Goal: Task Accomplishment & Management: Manage account settings

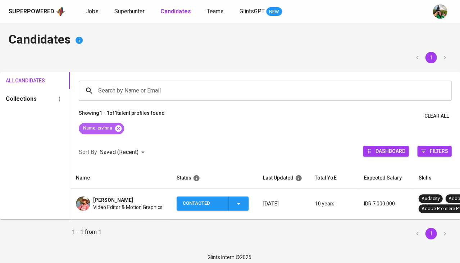
click at [119, 129] on icon at bounding box center [118, 128] width 6 height 6
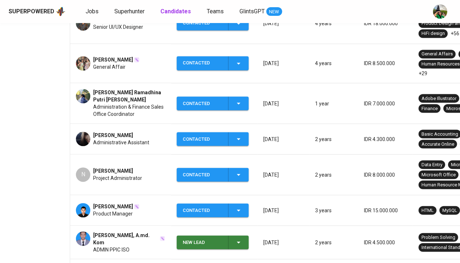
scroll to position [249, 0]
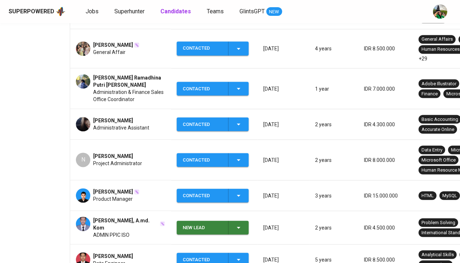
click at [107, 160] on span "Project Administrator" at bounding box center [117, 163] width 49 height 7
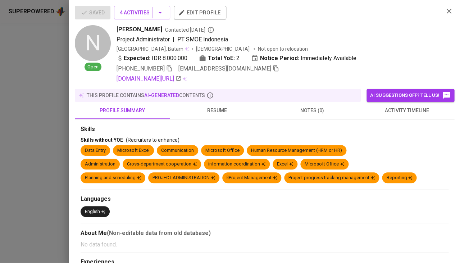
click at [424, 108] on span "activity timeline" at bounding box center [406, 110] width 86 height 9
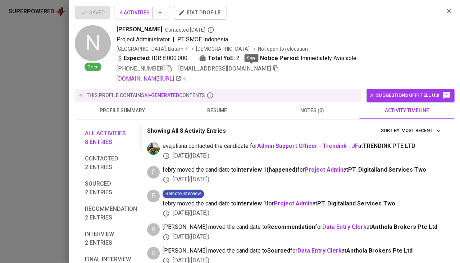
click at [272, 67] on icon "button" at bounding box center [275, 68] width 6 height 6
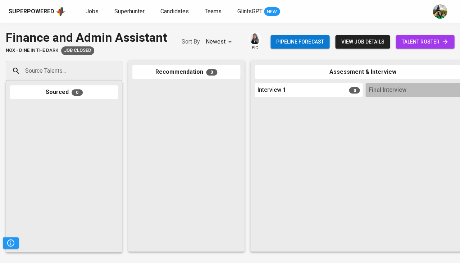
scroll to position [0, 396]
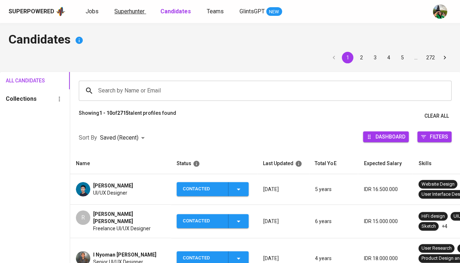
click at [133, 9] on span "Superhunter" at bounding box center [129, 11] width 30 height 7
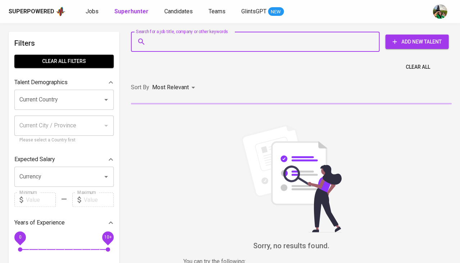
click at [175, 39] on input "Search for a job title, company or other keywords" at bounding box center [256, 42] width 217 height 14
paste input "[EMAIL_ADDRESS][DOMAIN_NAME]"
type input "[EMAIL_ADDRESS][DOMAIN_NAME]"
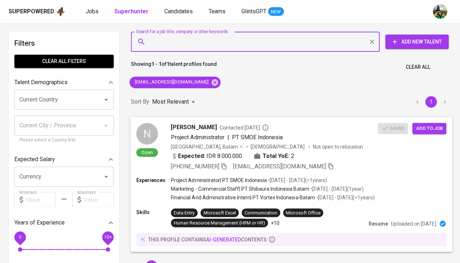
click at [434, 134] on div "N Open Natasya Julia Prasvi Contacted 1 day ago Project Administrator | PT SMOE…" at bounding box center [290, 147] width 321 height 60
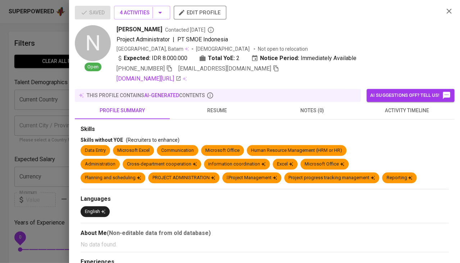
click at [28, 158] on div at bounding box center [230, 131] width 460 height 263
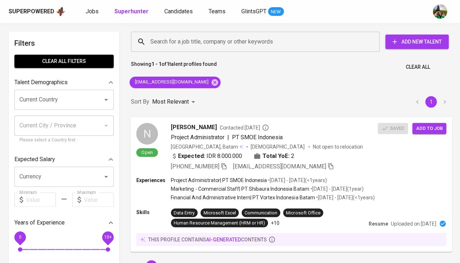
click at [435, 126] on span "Add to job" at bounding box center [428, 128] width 27 height 8
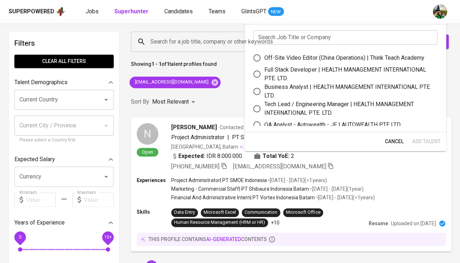
click at [281, 38] on input "text" at bounding box center [345, 37] width 184 height 14
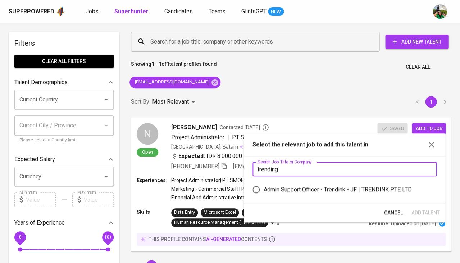
type input "trending"
drag, startPoint x: 281, startPoint y: 38, endPoint x: 273, endPoint y: 183, distance: 144.7
click at [273, 183] on label "Admin Support Officer - Trendink - JF | TRENDINK PTE LTD" at bounding box center [339, 189] width 182 height 15
click at [263, 183] on input "Admin Support Officer - Trendink - JF | TRENDINK PTE LTD" at bounding box center [255, 189] width 15 height 15
radio input "true"
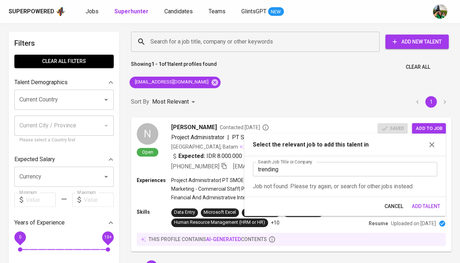
click at [424, 197] on div "Cancel Add Talent" at bounding box center [344, 206] width 201 height 19
click at [298, 167] on input "trending" at bounding box center [345, 169] width 184 height 14
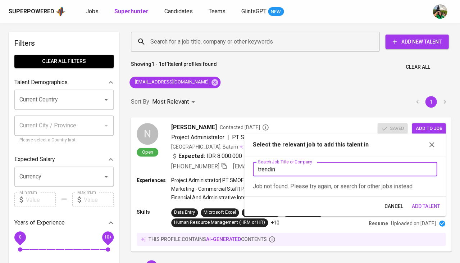
type input "trendink"
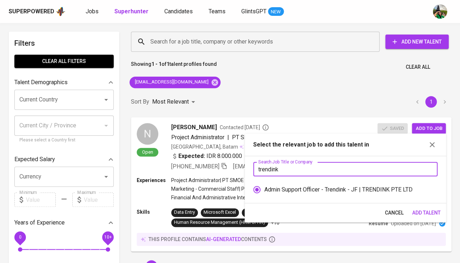
click at [417, 211] on span "Add Talent" at bounding box center [425, 212] width 28 height 9
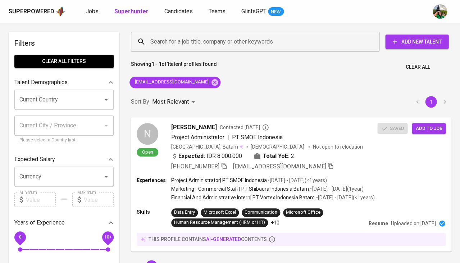
click at [94, 9] on span "Jobs" at bounding box center [92, 11] width 13 height 7
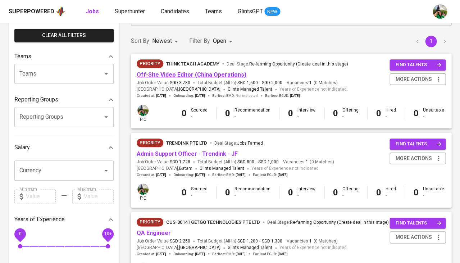
scroll to position [70, 0]
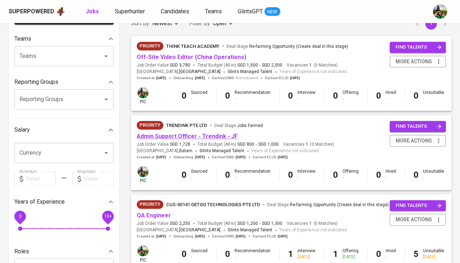
click at [164, 137] on link "Admin Support Officer - Trendink - JF" at bounding box center [187, 136] width 101 height 7
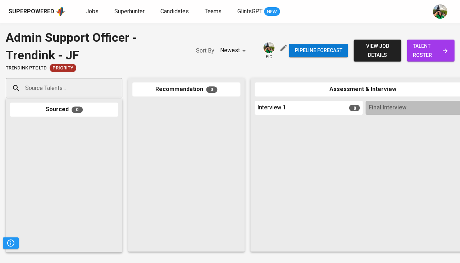
click at [412, 56] on span "talent roster" at bounding box center [430, 51] width 36 height 18
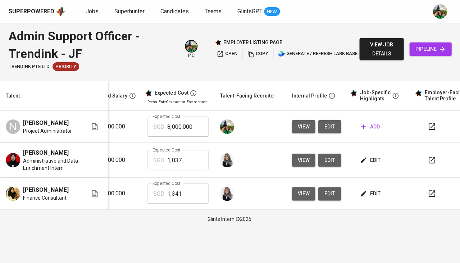
scroll to position [0, 144]
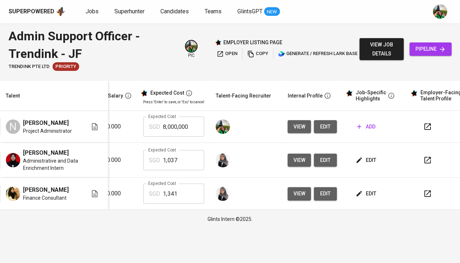
click at [325, 121] on button "edit" at bounding box center [324, 126] width 23 height 13
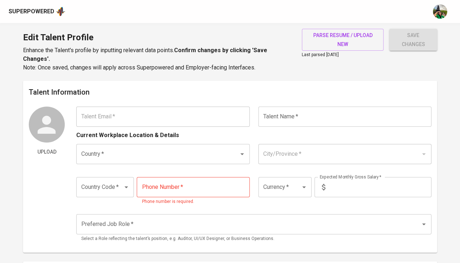
type input "[EMAIL_ADDRESS][DOMAIN_NAME]"
type input "[PERSON_NAME]"
type input "[GEOGRAPHIC_DATA]"
type input "[GEOGRAPHIC_DATA], [GEOGRAPHIC_DATA]"
type input "+62"
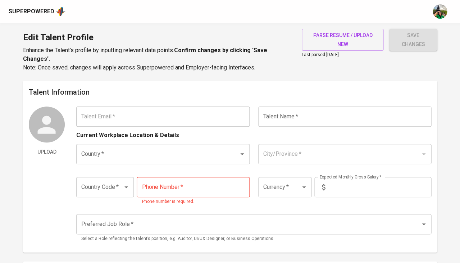
type input "[PHONE_NUMBER]"
type input "IDR"
type input "Administrative Staff"
radio input "true"
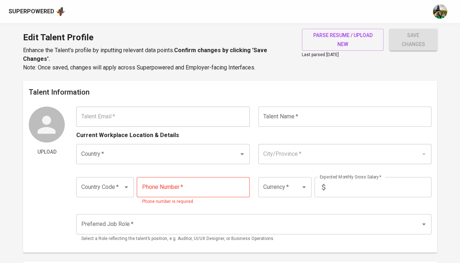
type input "2"
type input "Immediately Available"
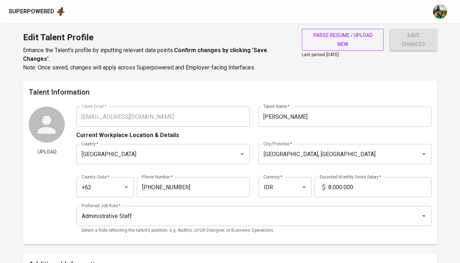
click at [319, 43] on span "parse resume / upload new" at bounding box center [342, 40] width 70 height 18
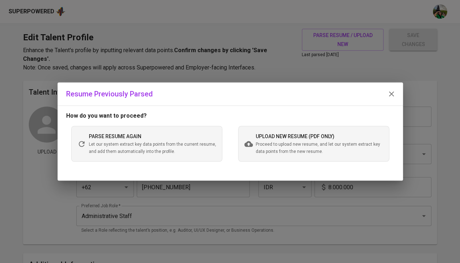
click at [244, 148] on div "upload new resume (pdf only) Proceed to upload new resume, and let our system e…" at bounding box center [313, 143] width 151 height 35
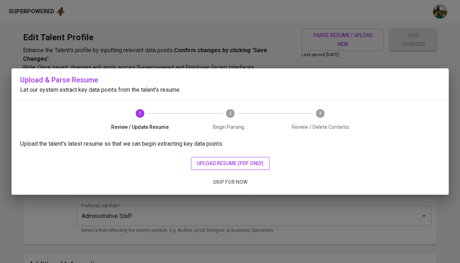
click at [213, 161] on span "upload resume (pdf only)" at bounding box center [230, 163] width 67 height 9
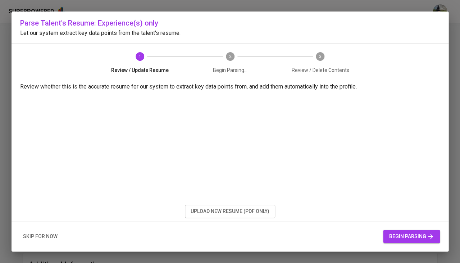
click at [409, 230] on button "begin parsing" at bounding box center [411, 236] width 57 height 13
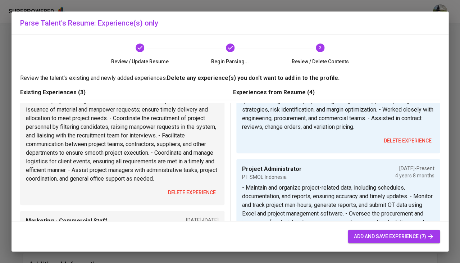
scroll to position [123, 0]
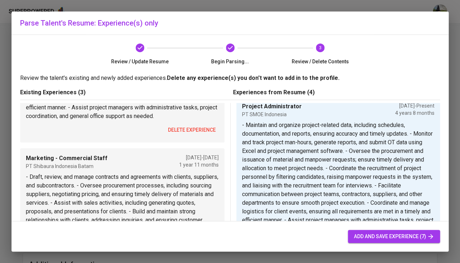
click at [398, 233] on span "add and save experience (7)" at bounding box center [393, 236] width 80 height 9
type input "Commercial Estimator"
type input "PT CESCO Offshore and Engineering"
checkbox input "true"
type input "01/01/2021"
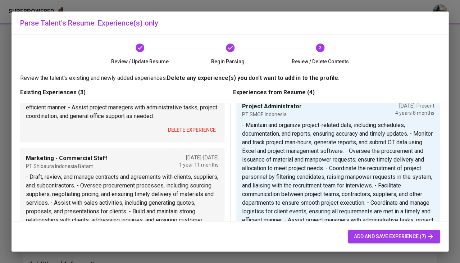
type textarea "- Prepared detailed cost estimates for engineering/offshore projects based on d…"
checkbox input "true"
type input "01/01/2021"
type textarea "- Draft, review, and manage contracts and agreements with clients, suppliers, a…"
type input "Project Administrator"
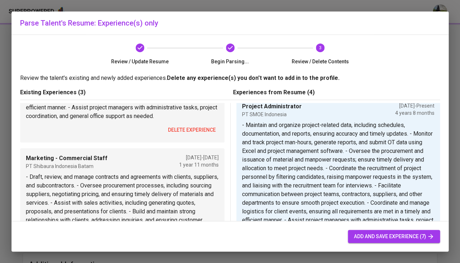
type input "PT SMOE Indonesia"
checkbox input "true"
type input "01/01/2021"
type textarea "- Maintain and organize project-related data, including schedules, documentatio…"
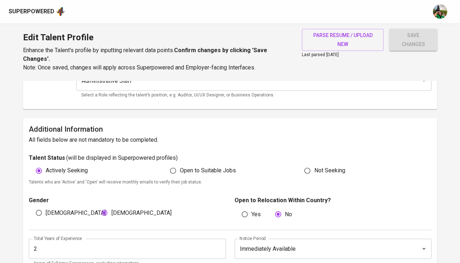
scroll to position [138, 0]
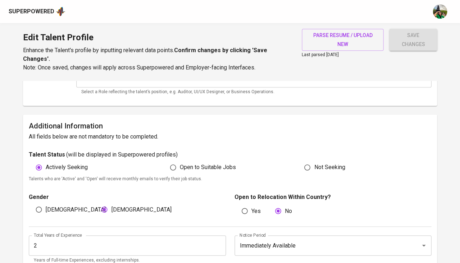
click at [230, 163] on span "Open to Suitable Jobs" at bounding box center [208, 167] width 56 height 9
click at [180, 163] on input "Open to Suitable Jobs" at bounding box center [173, 167] width 14 height 14
radio input "true"
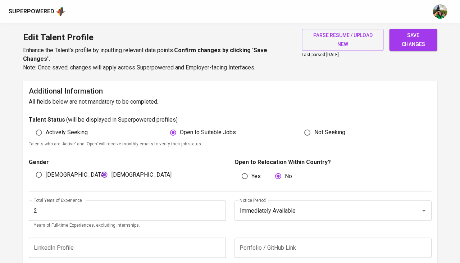
scroll to position [191, 0]
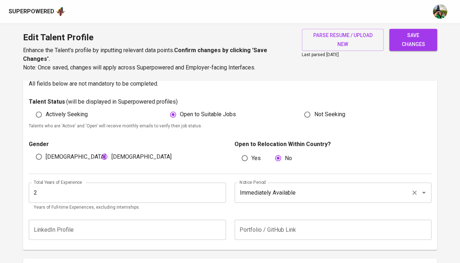
click at [278, 185] on input "Immediately Available" at bounding box center [322, 192] width 170 height 14
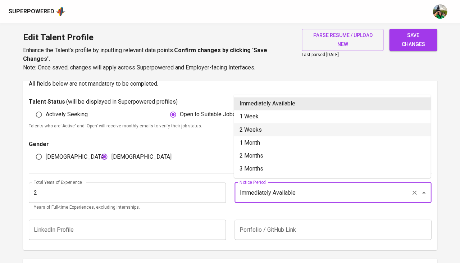
click at [271, 133] on li "2 Weeks" at bounding box center [332, 129] width 197 height 13
type input "2 Weeks"
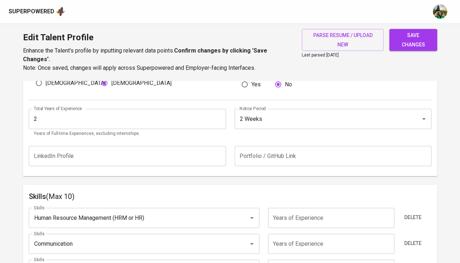
scroll to position [252, 0]
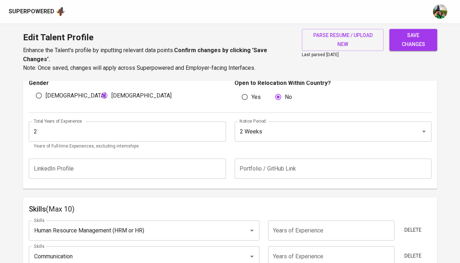
click at [75, 130] on input "2" at bounding box center [127, 131] width 197 height 20
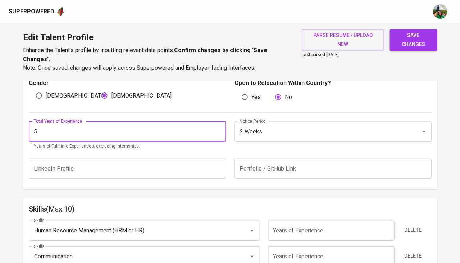
type input "5"
click at [186, 175] on div "LinkedIn Profile LinkedIn Profile Portfolio / GitHub Link Portfolio / GitHub Li…" at bounding box center [230, 168] width 402 height 29
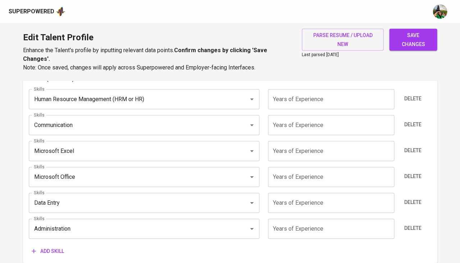
scroll to position [381, 0]
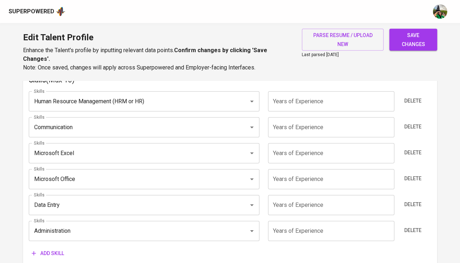
click at [304, 150] on input "number" at bounding box center [331, 153] width 126 height 20
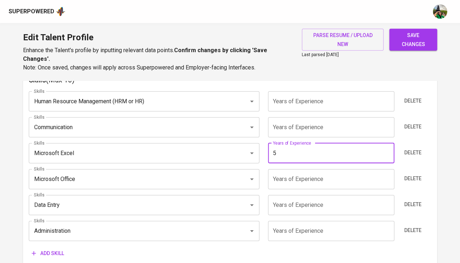
type input "5"
click at [300, 171] on input "number" at bounding box center [331, 179] width 126 height 20
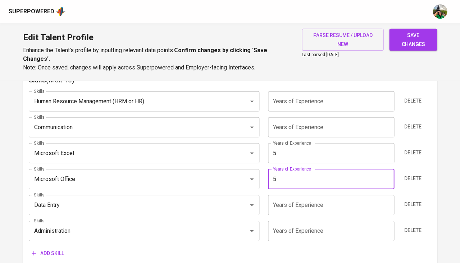
type input "5"
click at [295, 195] on input "number" at bounding box center [331, 205] width 126 height 20
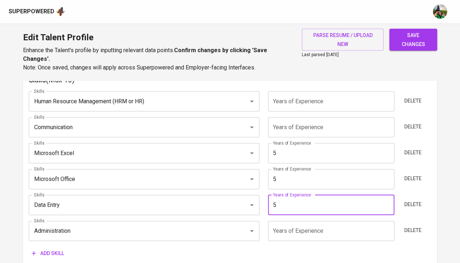
type input "5"
click at [290, 222] on input "number" at bounding box center [331, 231] width 126 height 20
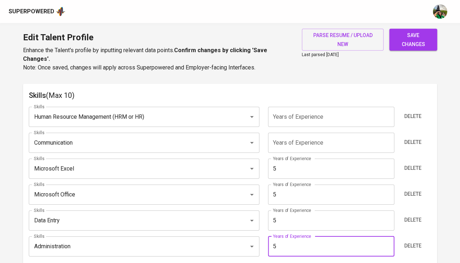
scroll to position [364, 0]
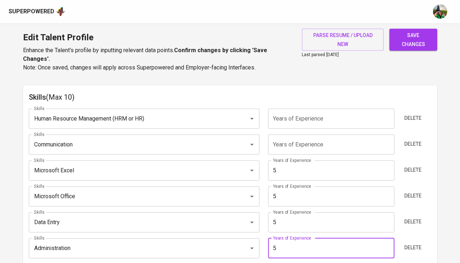
type input "5"
click at [310, 139] on input "number" at bounding box center [331, 144] width 126 height 20
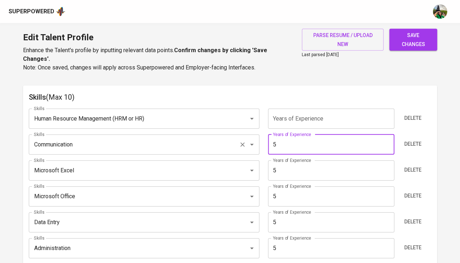
type input "5"
click at [172, 138] on input "Communication" at bounding box center [134, 145] width 204 height 14
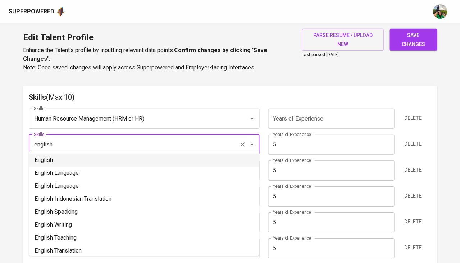
click at [134, 153] on li "English" at bounding box center [144, 159] width 230 height 13
type input "English"
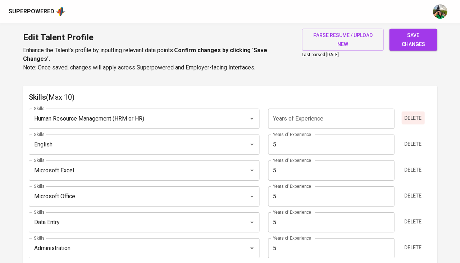
click at [407, 114] on span "Delete" at bounding box center [412, 118] width 17 height 9
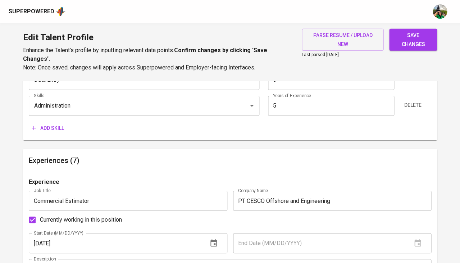
scroll to position [475, 0]
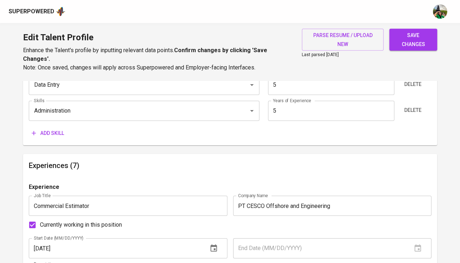
click at [44, 239] on input "01/01/2021" at bounding box center [115, 248] width 173 height 20
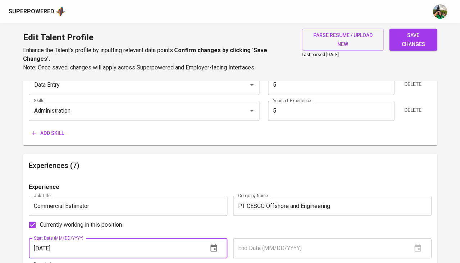
click at [50, 242] on input "01/01/2021" at bounding box center [115, 248] width 173 height 20
click at [77, 243] on input "06/01/2021" at bounding box center [115, 248] width 173 height 20
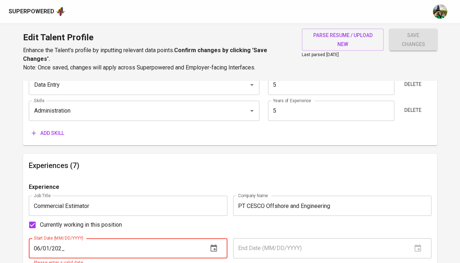
type input "06/01/2025"
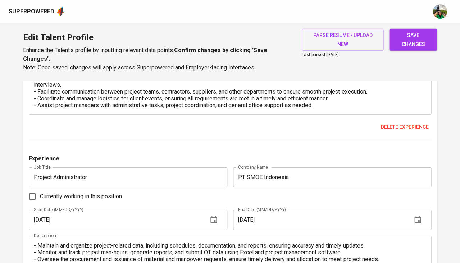
scroll to position [1022, 0]
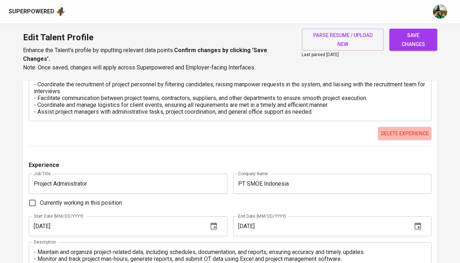
click at [399, 127] on button "Delete experience" at bounding box center [404, 133] width 54 height 13
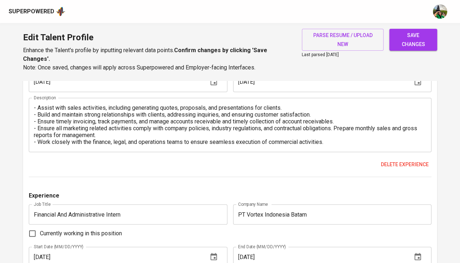
scroll to position [13, 0]
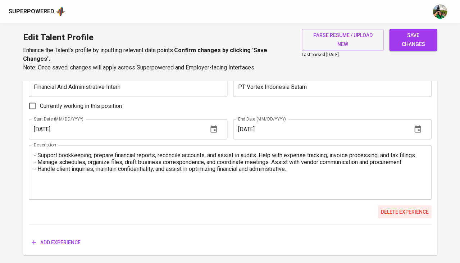
click at [396, 207] on span "Delete experience" at bounding box center [404, 211] width 48 height 9
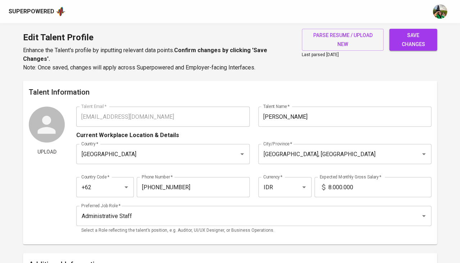
scroll to position [0, 0]
click at [403, 44] on span "save changes" at bounding box center [413, 40] width 36 height 18
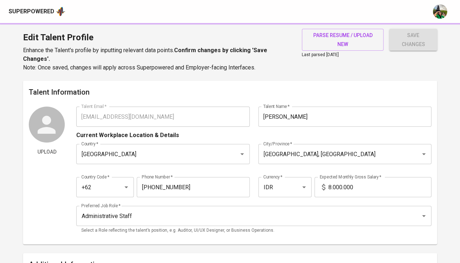
type input "Administration"
type input "Data Entry"
type input "Microsoft Excel"
type input "English"
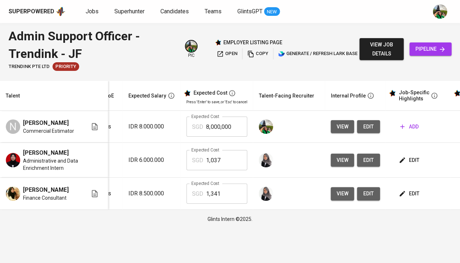
scroll to position [0, 105]
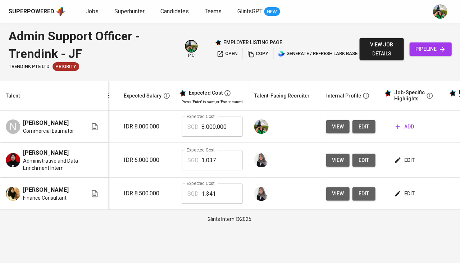
click at [404, 196] on span "edit" at bounding box center [404, 193] width 19 height 9
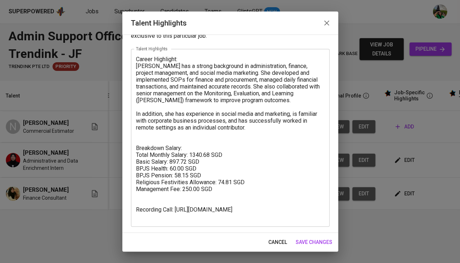
scroll to position [26, 0]
click at [242, 194] on textarea "Career Highlight: [PERSON_NAME] has a strong background in administration, fina…" at bounding box center [230, 138] width 188 height 164
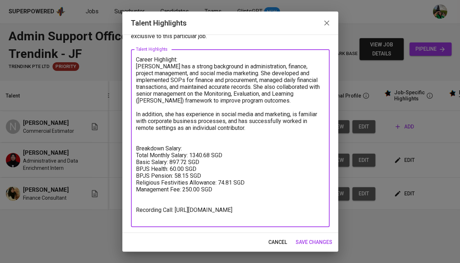
click at [275, 241] on span "cancel" at bounding box center [277, 241] width 19 height 9
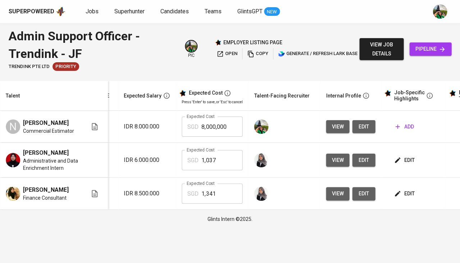
click at [403, 121] on button "add" at bounding box center [404, 126] width 24 height 13
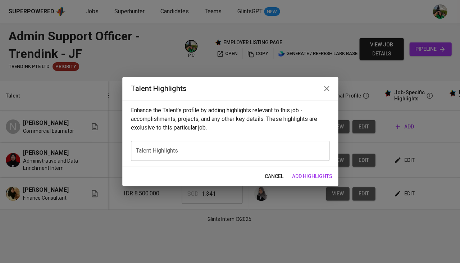
click at [239, 148] on textarea at bounding box center [230, 150] width 188 height 7
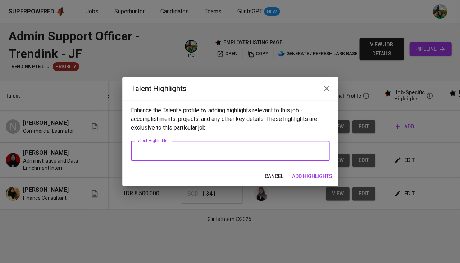
paste textarea "Career Highlight: [PERSON_NAME] has a strong background in administration, fina…"
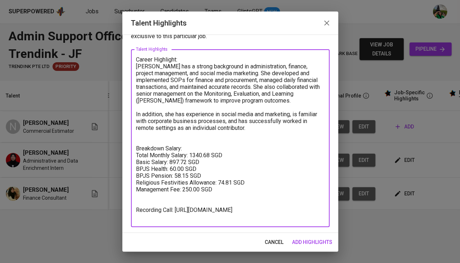
drag, startPoint x: 254, startPoint y: 125, endPoint x: 136, endPoint y: 65, distance: 133.1
click at [136, 65] on textarea "Career Highlight: [PERSON_NAME] has a strong background in administration, fina…" at bounding box center [230, 138] width 188 height 164
paste textarea "Versatile professional with a Diploma in Accounting and experience across oil &…"
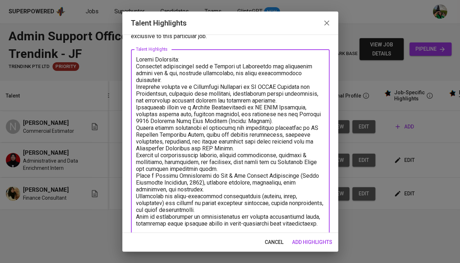
click at [134, 64] on div "x Talent Highlights" at bounding box center [230, 183] width 198 height 269
drag, startPoint x: 164, startPoint y: 78, endPoint x: 133, endPoint y: 64, distance: 34.7
click at [133, 64] on div "x Talent Highlights" at bounding box center [230, 183] width 198 height 269
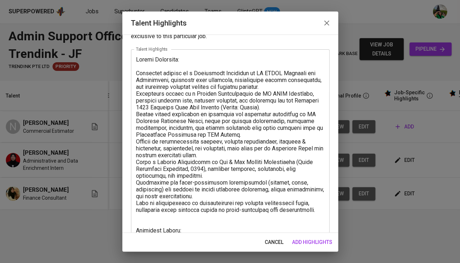
click at [134, 71] on div "x Talent Highlights" at bounding box center [230, 177] width 198 height 256
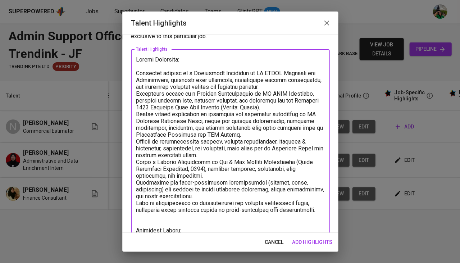
click at [134, 73] on div "x Talent Highlights" at bounding box center [230, 177] width 198 height 256
click at [136, 73] on textarea at bounding box center [230, 177] width 188 height 243
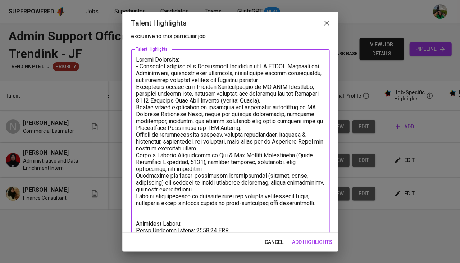
click at [136, 86] on textarea at bounding box center [230, 174] width 188 height 236
click at [136, 129] on textarea at bounding box center [230, 174] width 188 height 236
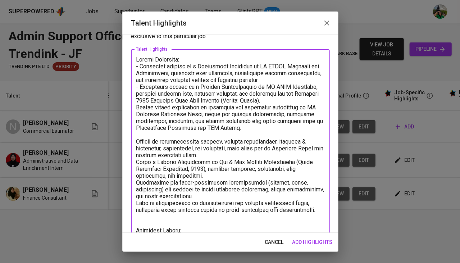
click at [136, 158] on textarea at bounding box center [230, 177] width 188 height 243
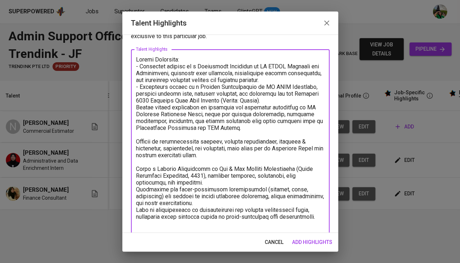
click at [136, 185] on textarea at bounding box center [230, 180] width 188 height 249
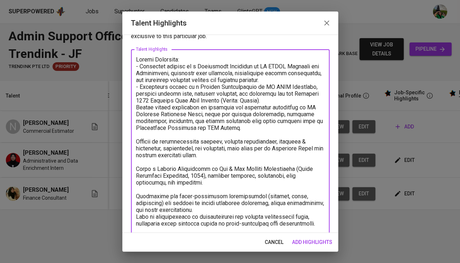
click at [136, 211] on textarea at bounding box center [230, 184] width 188 height 256
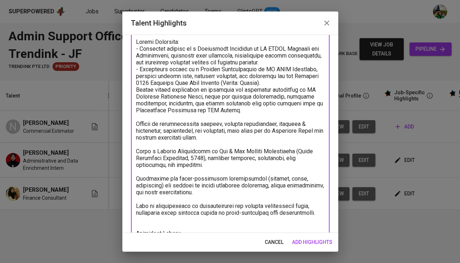
scroll to position [0, 0]
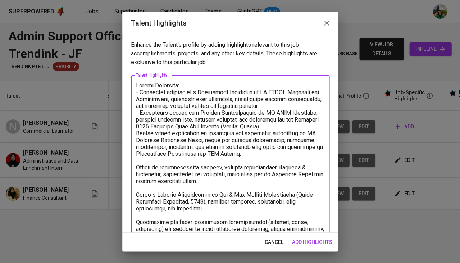
click at [137, 130] on textarea at bounding box center [230, 213] width 188 height 263
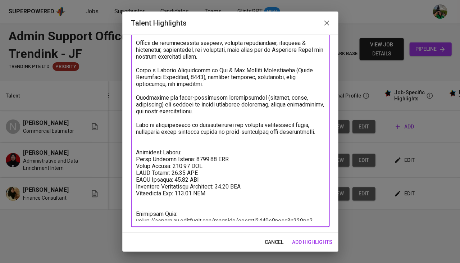
scroll to position [124, 0]
click at [179, 156] on textarea at bounding box center [230, 89] width 188 height 263
click at [186, 154] on textarea at bounding box center [230, 89] width 188 height 263
click at [179, 170] on textarea at bounding box center [230, 89] width 188 height 263
click at [223, 177] on textarea at bounding box center [230, 89] width 188 height 263
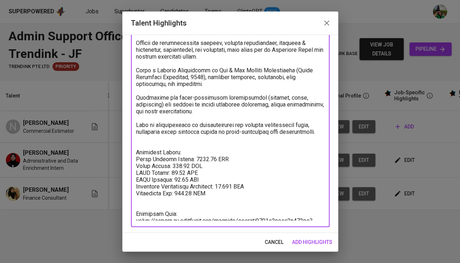
click at [199, 148] on textarea at bounding box center [230, 89] width 188 height 263
drag, startPoint x: 192, startPoint y: 216, endPoint x: 123, endPoint y: 203, distance: 70.7
click at [123, 203] on div "Enhance the Talent's profile by adding highlights relevant to this job - accomp…" at bounding box center [230, 133] width 216 height 198
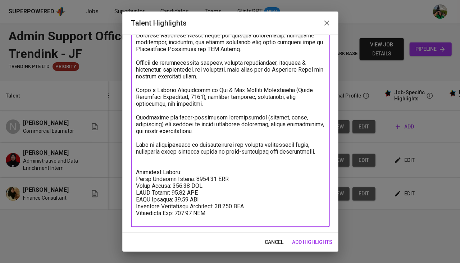
scroll to position [98, 0]
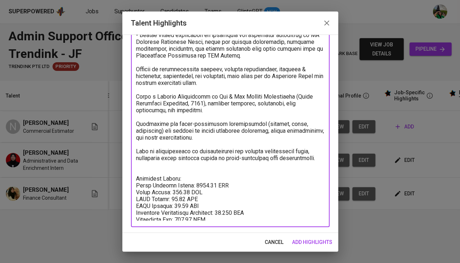
type textarea "Career Highlight: - Currently serving as a Commercial Estimator at PT CESCO Off…"
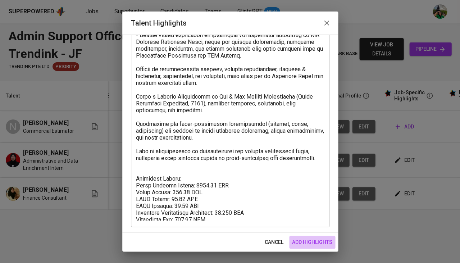
click at [312, 241] on span "add highlights" at bounding box center [312, 241] width 40 height 9
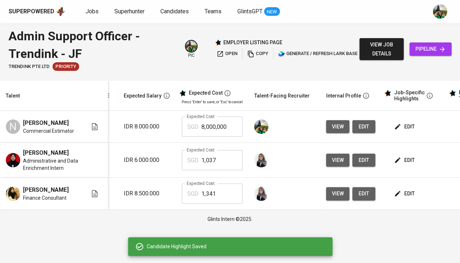
click at [218, 128] on input "8,000,000" at bounding box center [221, 126] width 41 height 20
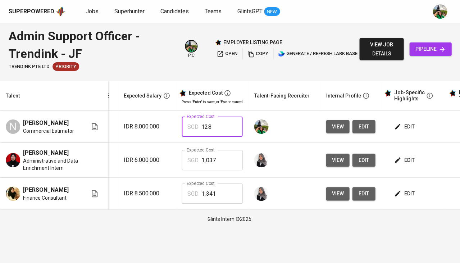
type input "1,281"
click at [393, 158] on icon "button" at bounding box center [396, 159] width 7 height 7
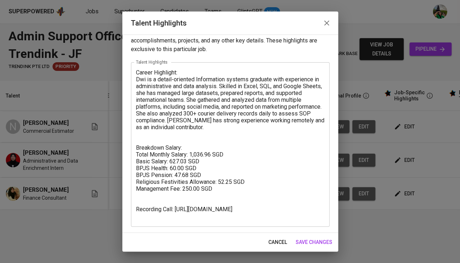
scroll to position [13, 0]
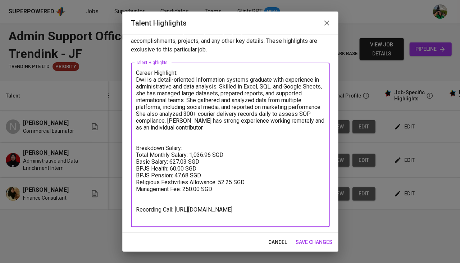
drag, startPoint x: 203, startPoint y: 211, endPoint x: 155, endPoint y: 204, distance: 49.0
click at [155, 204] on textarea "Career Highlight: Dwi is a detail-oriented Information systems graduate with ex…" at bounding box center [230, 144] width 188 height 151
click at [188, 211] on textarea "Career Highlight: Dwi is a detail-oriented Information systems graduate with ex…" at bounding box center [230, 144] width 188 height 151
drag, startPoint x: 197, startPoint y: 218, endPoint x: 131, endPoint y: 208, distance: 67.1
click at [131, 208] on div "Career Highlight: Dwi is a detail-oriented Information systems graduate with ex…" at bounding box center [230, 145] width 198 height 164
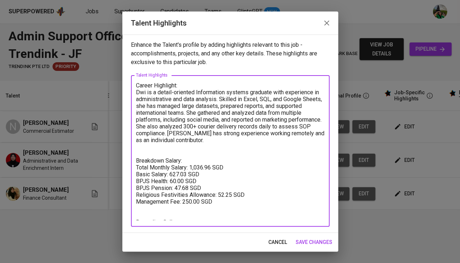
scroll to position [0, 0]
type textarea "Career Highlight: Dwi is a detail-oriented Information systems graduate with ex…"
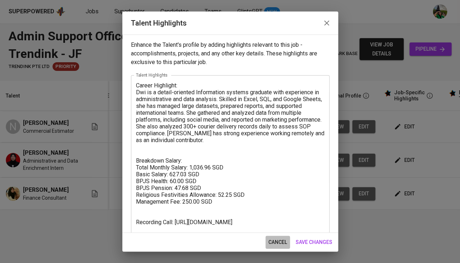
click at [280, 247] on button "cancel" at bounding box center [277, 241] width 24 height 13
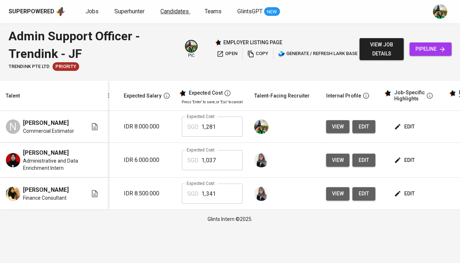
click at [172, 13] on span "Candidates" at bounding box center [174, 11] width 28 height 7
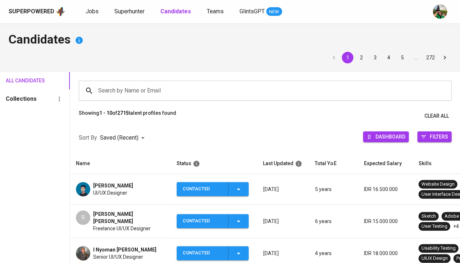
scroll to position [0, 0]
click at [110, 88] on input "Search by Name or Email" at bounding box center [266, 91] width 341 height 14
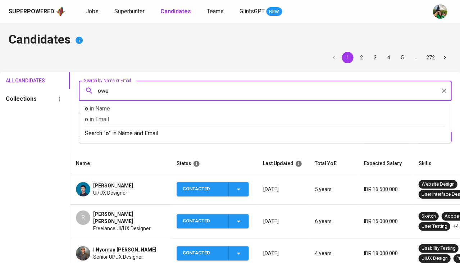
type input "owen"
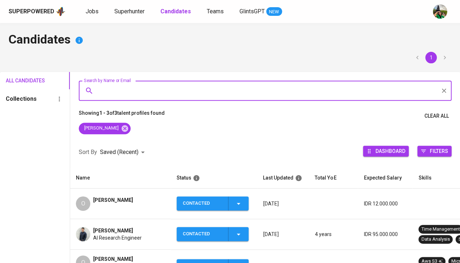
click at [108, 196] on span "[PERSON_NAME]" at bounding box center [113, 199] width 40 height 7
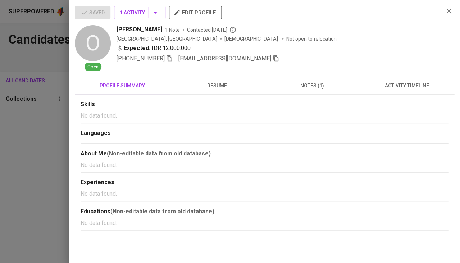
click at [272, 58] on icon "button" at bounding box center [275, 58] width 6 height 6
click at [31, 172] on div at bounding box center [230, 131] width 460 height 263
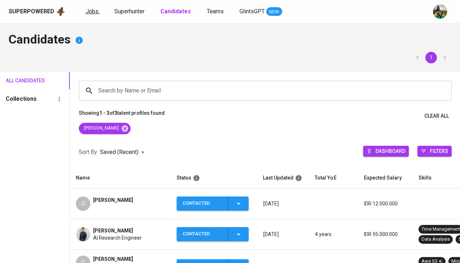
click at [92, 10] on span "Jobs" at bounding box center [92, 11] width 13 height 7
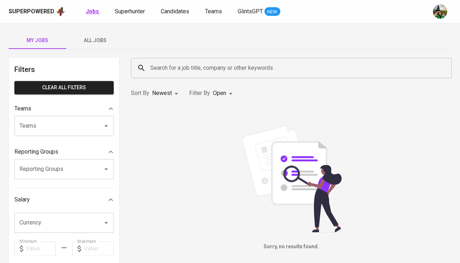
click at [93, 11] on b "Jobs" at bounding box center [92, 11] width 13 height 7
type input "OPEN"
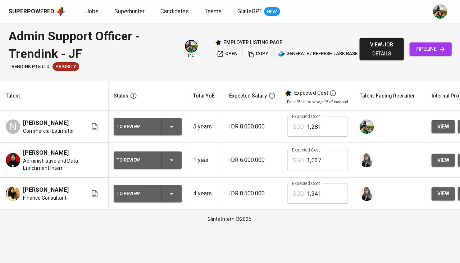
click at [169, 120] on div "To Review" at bounding box center [147, 126] width 62 height 17
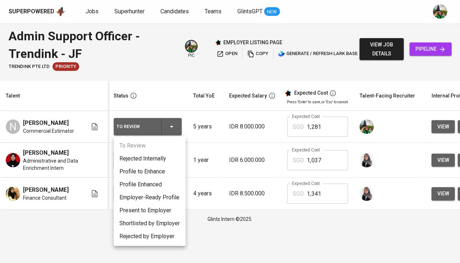
click at [137, 208] on li "Present to Employer" at bounding box center [150, 210] width 72 height 13
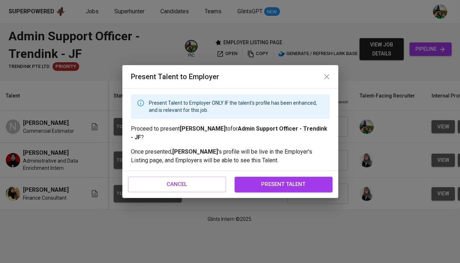
click at [272, 185] on span "present talent" at bounding box center [283, 183] width 82 height 9
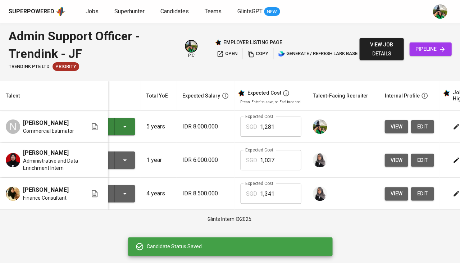
scroll to position [0, 69]
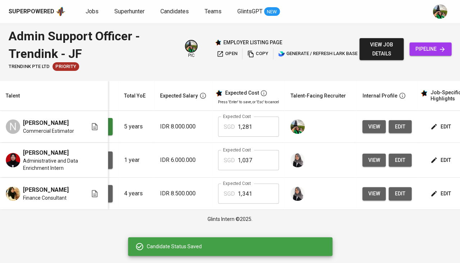
click at [433, 192] on span "edit" at bounding box center [440, 193] width 19 height 9
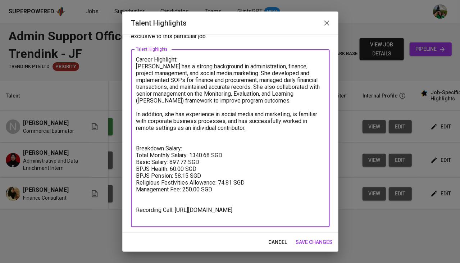
drag, startPoint x: 197, startPoint y: 219, endPoint x: 116, endPoint y: 198, distance: 83.0
click at [116, 198] on div "Talent Highlights Enhance the Talent's profile by adding highlights relevant to…" at bounding box center [230, 131] width 460 height 263
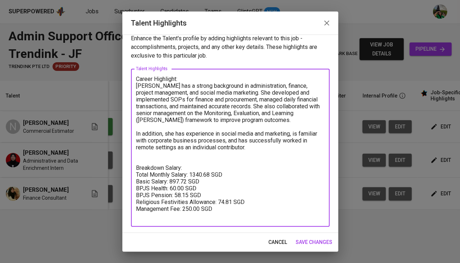
scroll to position [6, 0]
type textarea "Career Highlight: [PERSON_NAME] has a strong background in administration, fina…"
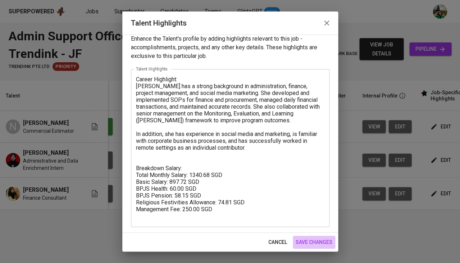
click at [314, 244] on span "save changes" at bounding box center [313, 241] width 37 height 9
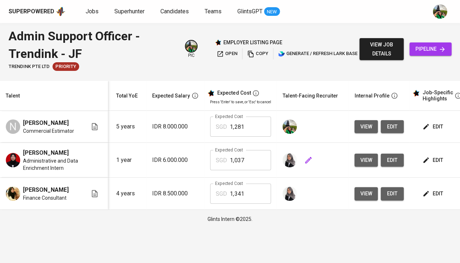
scroll to position [0, 111]
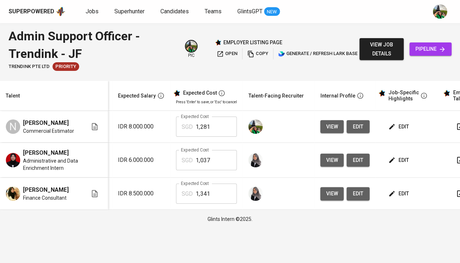
click at [399, 191] on span "edit" at bounding box center [398, 193] width 19 height 9
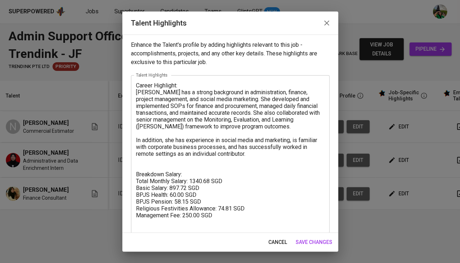
click at [273, 242] on span "cancel" at bounding box center [277, 241] width 19 height 9
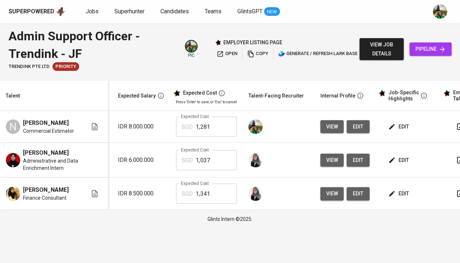
click at [397, 194] on span "edit" at bounding box center [398, 193] width 19 height 9
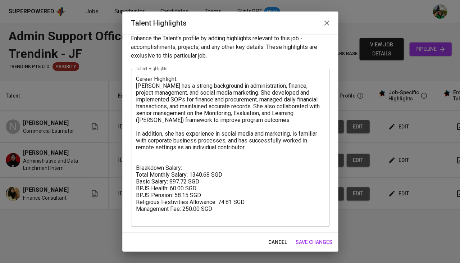
scroll to position [6, 0]
click at [302, 239] on span "save changes" at bounding box center [313, 241] width 37 height 9
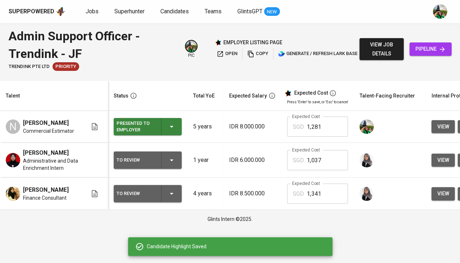
scroll to position [0, 0]
click at [173, 197] on icon "button" at bounding box center [171, 193] width 9 height 9
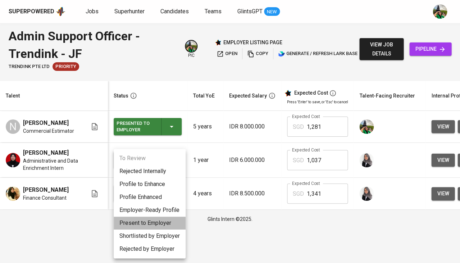
click at [144, 220] on li "Present to Employer" at bounding box center [150, 222] width 72 height 13
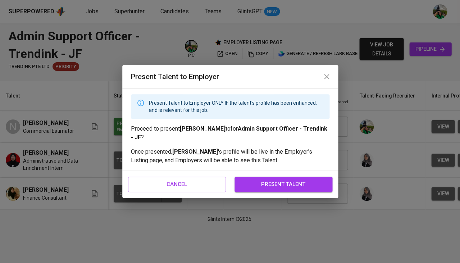
click at [258, 181] on span "present talent" at bounding box center [283, 183] width 82 height 9
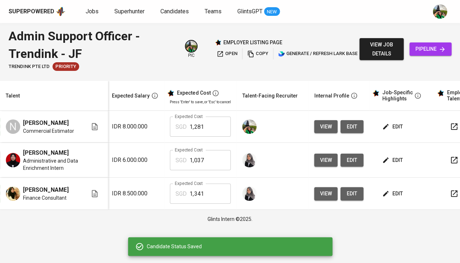
scroll to position [0, 118]
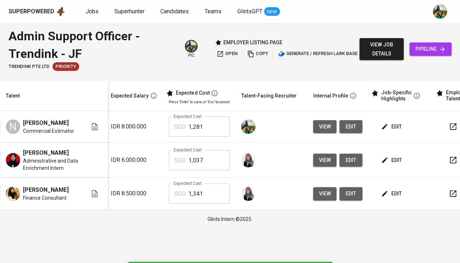
click at [385, 159] on span "edit" at bounding box center [391, 160] width 19 height 9
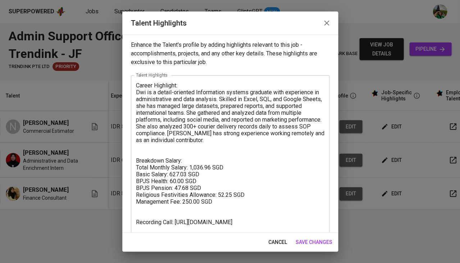
click at [285, 237] on span "cancel" at bounding box center [277, 241] width 19 height 9
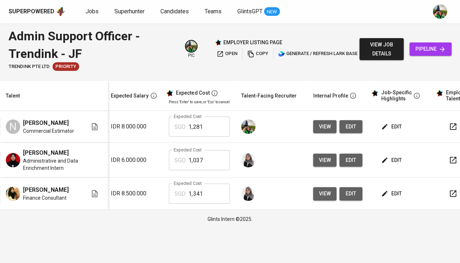
click at [391, 197] on span "edit" at bounding box center [391, 193] width 19 height 9
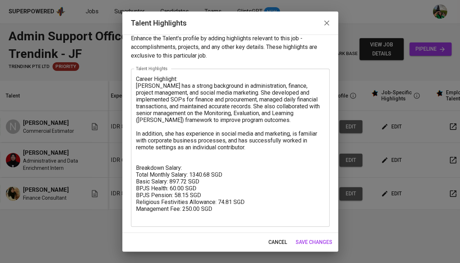
scroll to position [6, 0]
click at [179, 188] on textarea "Career Highlight: Adel has a strong background in administration, finance, proj…" at bounding box center [230, 148] width 188 height 144
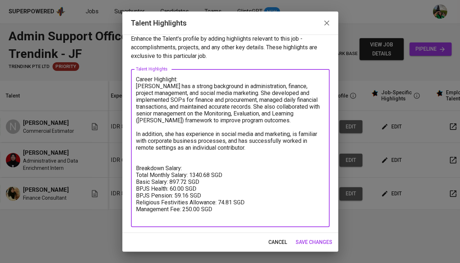
click at [202, 170] on textarea "Career Highlight: Adel has a strong background in administration, finance, proj…" at bounding box center [230, 148] width 188 height 144
type textarea "Career Highlight: Adel has a strong background in administration, finance, proj…"
click at [312, 239] on span "save changes" at bounding box center [313, 241] width 37 height 9
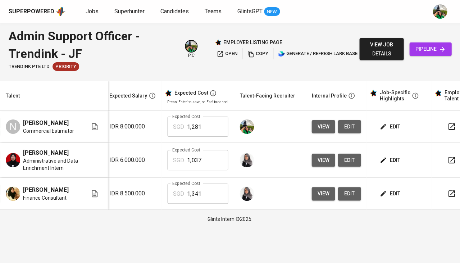
scroll to position [0, 120]
click at [388, 156] on span "edit" at bounding box center [390, 160] width 19 height 9
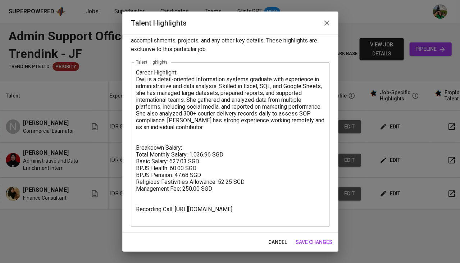
scroll to position [13, 0]
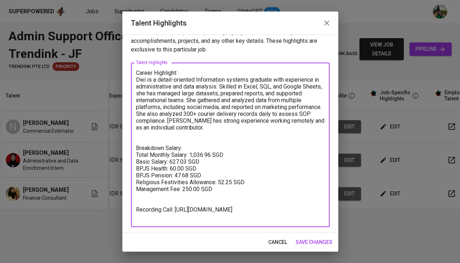
drag, startPoint x: 196, startPoint y: 217, endPoint x: 126, endPoint y: 198, distance: 73.0
click at [126, 198] on div "Enhance the Talent's profile by adding highlights relevant to this job - accomp…" at bounding box center [230, 133] width 216 height 198
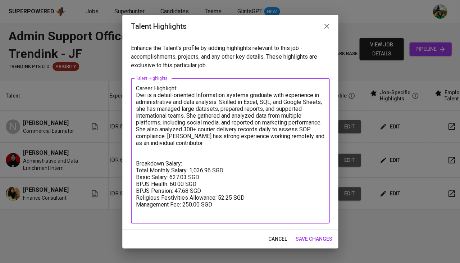
type textarea "Career Highlight: Dwi is a detail-oriented Information systems graduate with ex…"
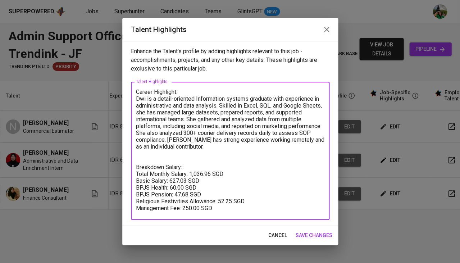
click at [306, 235] on span "save changes" at bounding box center [313, 235] width 37 height 9
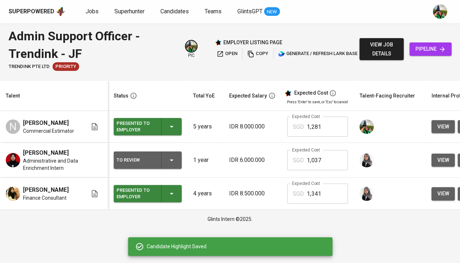
click at [162, 165] on div "To Review" at bounding box center [147, 159] width 62 height 17
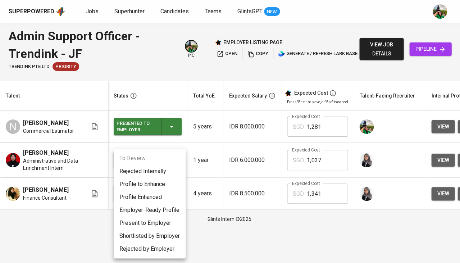
click at [144, 221] on li "Present to Employer" at bounding box center [150, 222] width 72 height 13
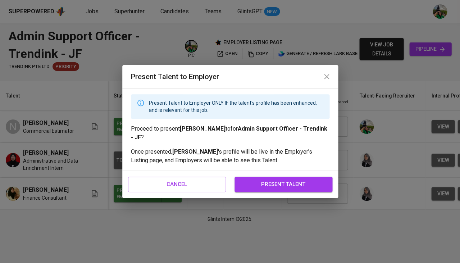
click at [274, 187] on span "present talent" at bounding box center [283, 183] width 82 height 9
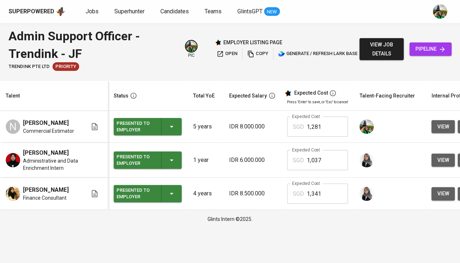
click at [226, 58] on button "open" at bounding box center [227, 53] width 24 height 11
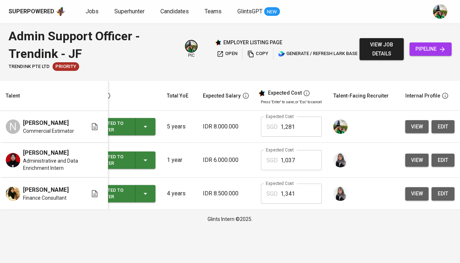
scroll to position [0, 37]
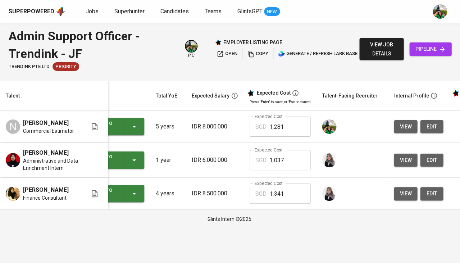
click at [433, 124] on span "edit" at bounding box center [430, 126] width 11 height 9
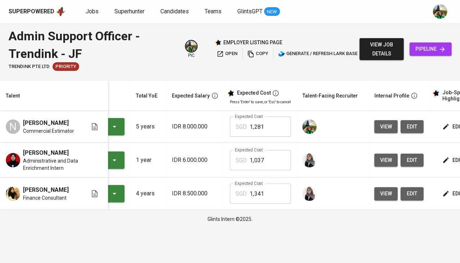
scroll to position [0, 58]
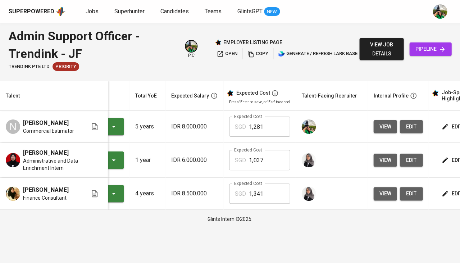
click at [411, 127] on span "edit" at bounding box center [410, 126] width 11 height 9
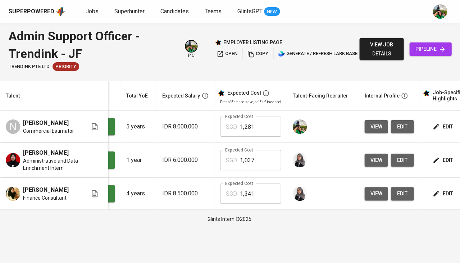
scroll to position [0, 86]
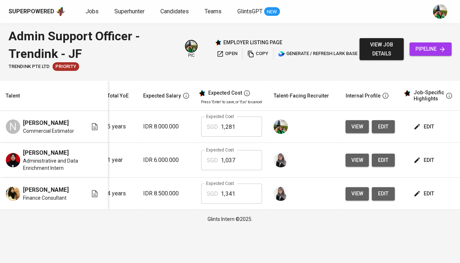
click at [388, 125] on button "edit" at bounding box center [382, 126] width 23 height 13
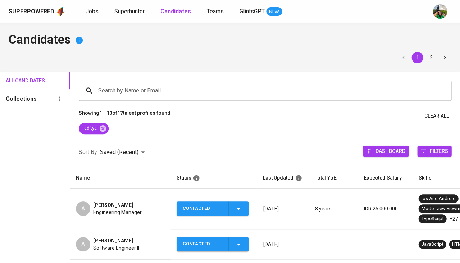
click at [93, 15] on link "Jobs" at bounding box center [93, 11] width 14 height 9
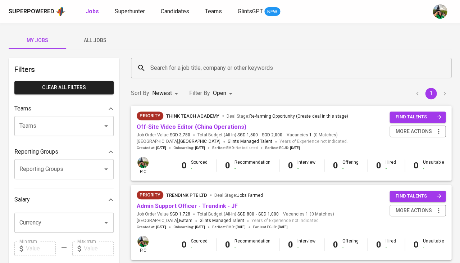
click at [95, 42] on span "All Jobs" at bounding box center [94, 40] width 49 height 9
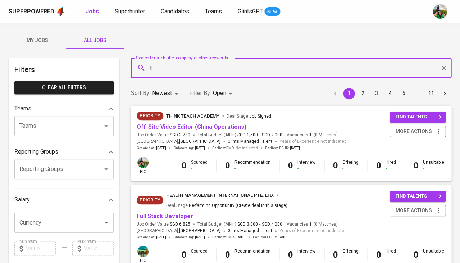
click at [174, 69] on input "t" at bounding box center [292, 68] width 289 height 14
type input "trendink"
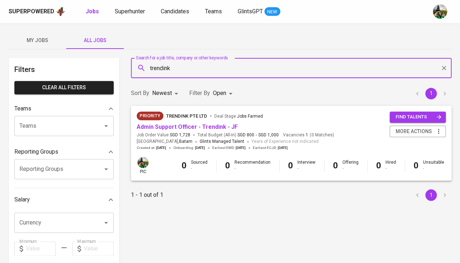
click at [219, 95] on body "Superpowered Jobs Superhunter Candidates Teams GlintsGPT NEW My Jobs All Jobs F…" at bounding box center [230, 245] width 460 height 490
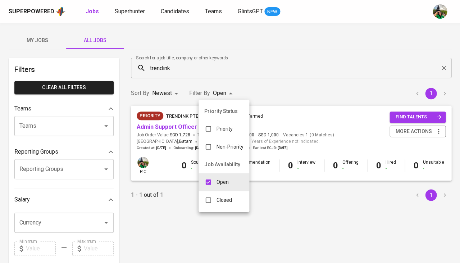
click at [220, 196] on p "Closed" at bounding box center [223, 199] width 15 height 7
type input "OPEN,CLOSE"
checkbox input "true"
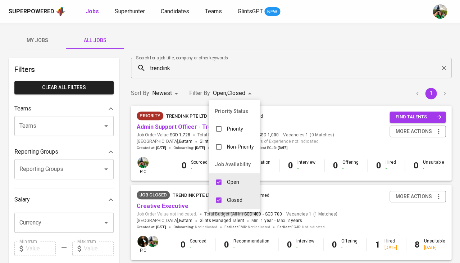
click at [168, 203] on div at bounding box center [230, 131] width 460 height 263
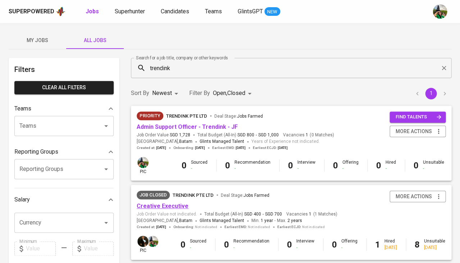
click at [169, 207] on link "Creative Executive" at bounding box center [163, 205] width 52 height 7
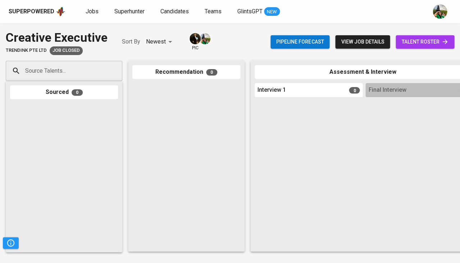
click at [446, 49] on div "Pipeline forecast view job details talent roster" at bounding box center [362, 42] width 184 height 26
click at [440, 46] on span "talent roster" at bounding box center [424, 41] width 47 height 9
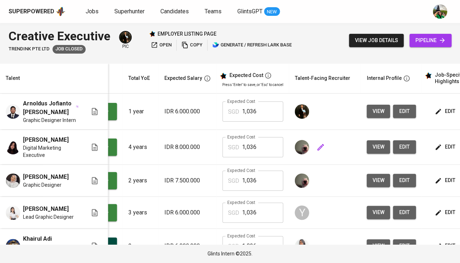
scroll to position [0, 66]
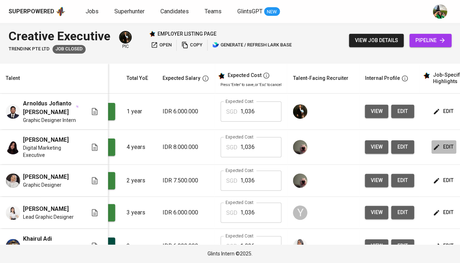
click at [438, 151] on span "edit" at bounding box center [443, 146] width 19 height 9
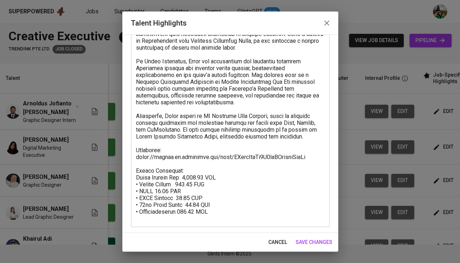
scroll to position [65, 0]
click at [280, 239] on span "cancel" at bounding box center [277, 241] width 19 height 9
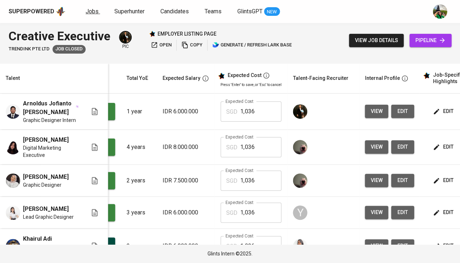
click at [88, 12] on span "Jobs" at bounding box center [92, 11] width 13 height 7
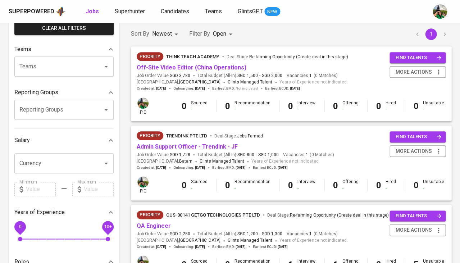
scroll to position [60, 0]
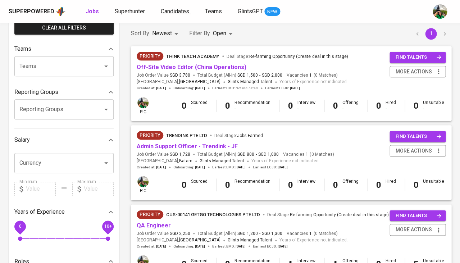
click at [172, 14] on span "Candidates" at bounding box center [175, 11] width 28 height 7
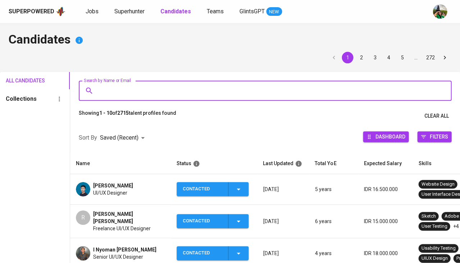
click at [114, 96] on input "Search by Name or Email" at bounding box center [266, 91] width 341 height 14
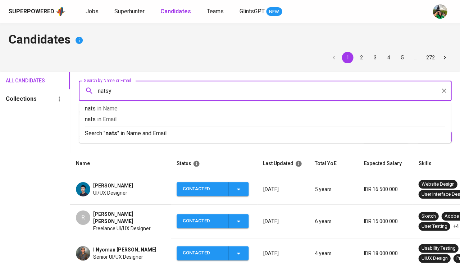
type input "natsya"
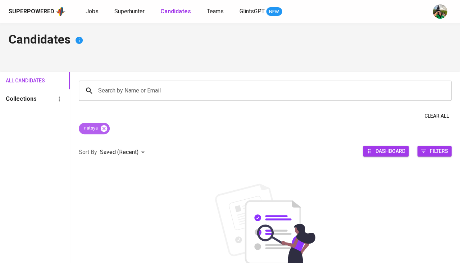
click at [104, 126] on icon at bounding box center [104, 128] width 8 height 8
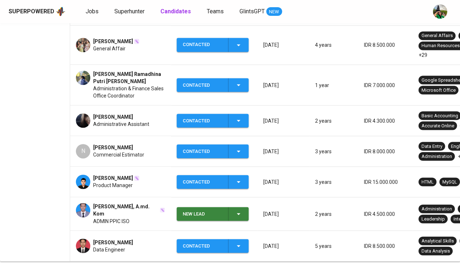
scroll to position [234, 0]
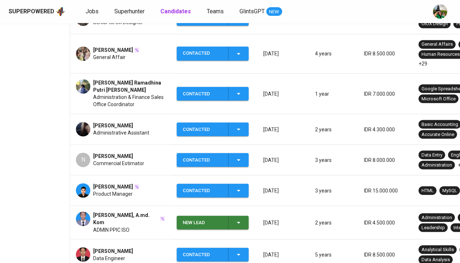
click at [108, 144] on td "N Natasya Julia Prasvi Commercial Estimator" at bounding box center [120, 159] width 101 height 31
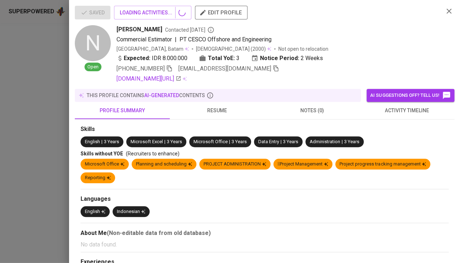
click at [107, 148] on div at bounding box center [230, 131] width 460 height 263
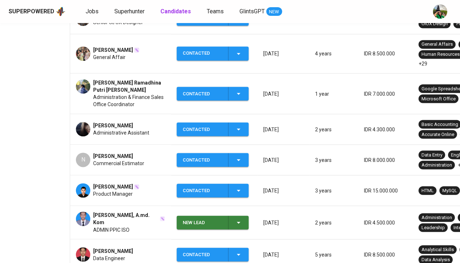
click at [108, 152] on span "[PERSON_NAME]" at bounding box center [113, 155] width 40 height 7
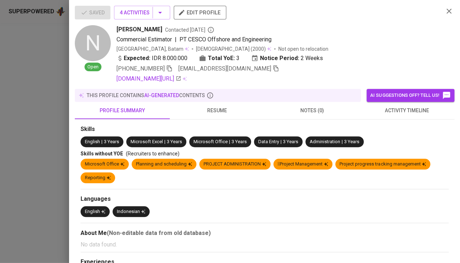
click at [272, 68] on icon "button" at bounding box center [275, 68] width 6 height 6
click at [14, 157] on div at bounding box center [230, 131] width 460 height 263
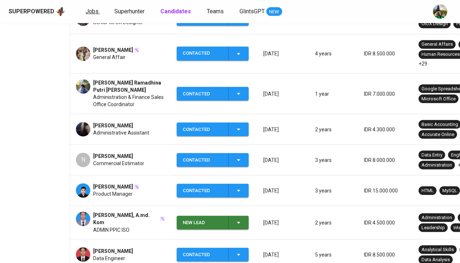
click at [94, 14] on link "Jobs" at bounding box center [93, 11] width 14 height 9
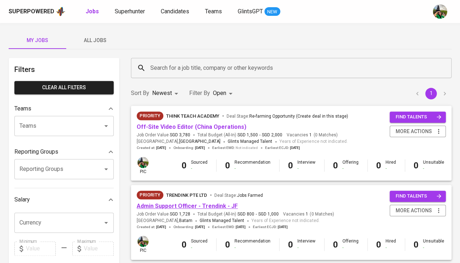
click at [160, 205] on link "Admin Support Officer - Trendink - JF" at bounding box center [187, 205] width 101 height 7
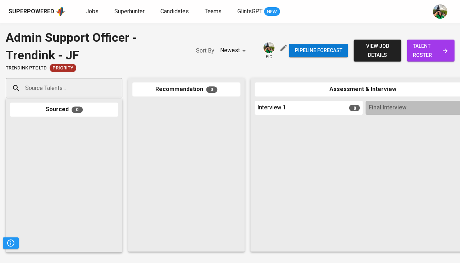
click at [64, 83] on input "Source Talents..." at bounding box center [60, 88] width 75 height 14
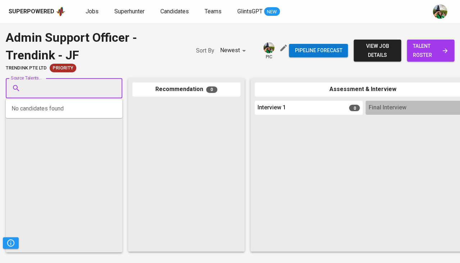
paste input "[EMAIL_ADDRESS][DOMAIN_NAME]"
type input "[EMAIL_ADDRESS][DOMAIN_NAME]"
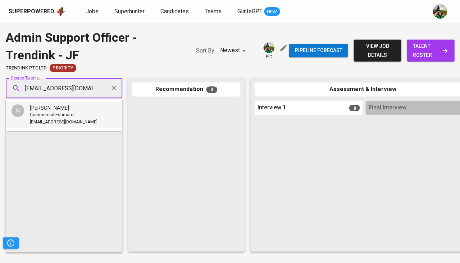
click at [55, 112] on span "Commercial Estimator" at bounding box center [52, 114] width 45 height 7
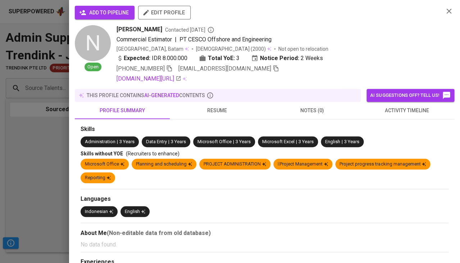
click at [104, 7] on button "add to pipeline" at bounding box center [105, 13] width 60 height 14
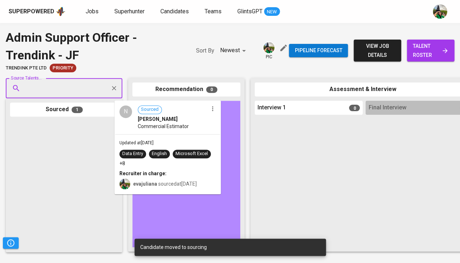
drag, startPoint x: 69, startPoint y: 110, endPoint x: 179, endPoint y: 130, distance: 111.7
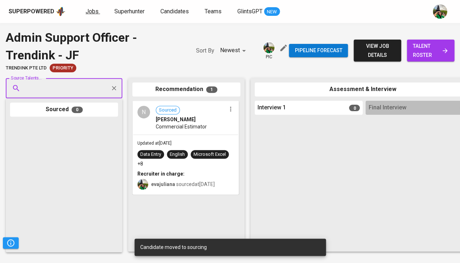
click at [91, 15] on link "Jobs" at bounding box center [93, 11] width 14 height 9
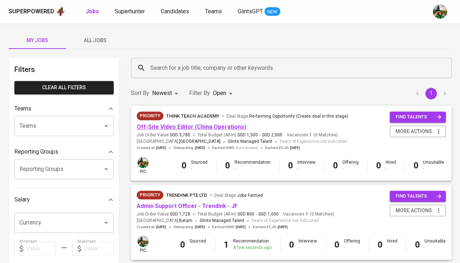
click at [167, 124] on link "Off-Site Video Editor (China Operations)" at bounding box center [192, 126] width 110 height 7
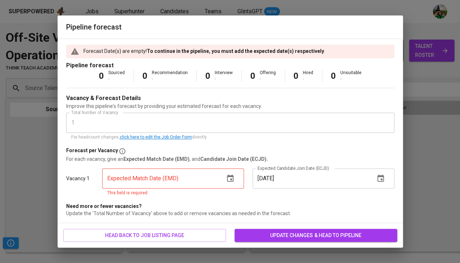
click at [232, 181] on button "button" at bounding box center [229, 178] width 17 height 17
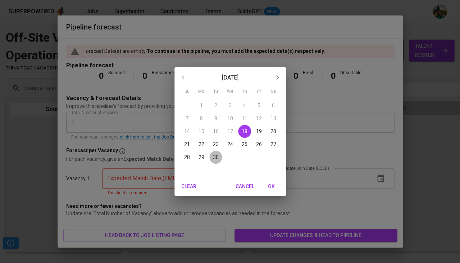
click at [216, 157] on p "30" at bounding box center [216, 156] width 6 height 7
type input "09/30/2025"
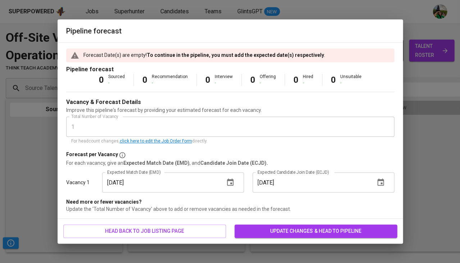
click at [375, 176] on button "button" at bounding box center [380, 182] width 17 height 17
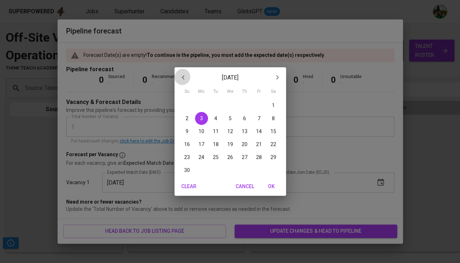
click at [183, 77] on icon "button" at bounding box center [183, 77] width 9 height 9
click at [203, 117] on span "6" at bounding box center [201, 118] width 13 height 7
type input "10/06/2025"
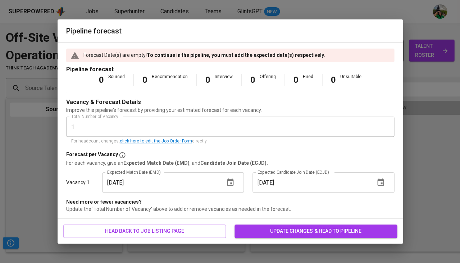
click at [259, 227] on span "update changes & head to pipeline" at bounding box center [315, 230] width 151 height 9
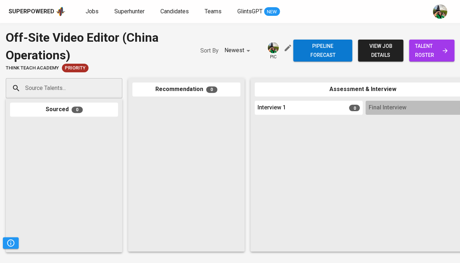
click at [97, 82] on input "Source Talents..." at bounding box center [60, 88] width 75 height 14
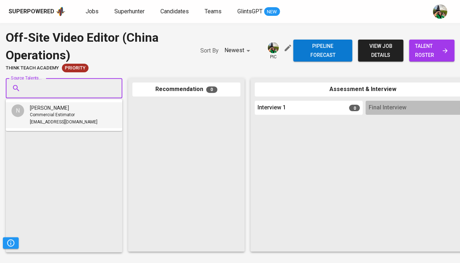
paste input "kidming.87@gmail.com"
type input "kidming.87@gmail.com"
click at [65, 115] on span "Video Editor & Motion Graphics" at bounding box center [60, 114] width 61 height 7
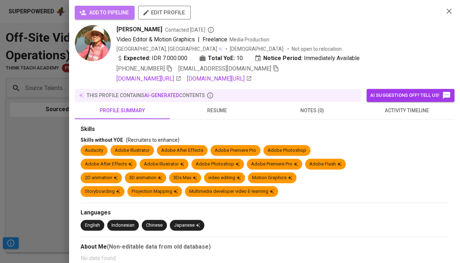
click at [108, 17] on button "add to pipeline" at bounding box center [105, 13] width 60 height 14
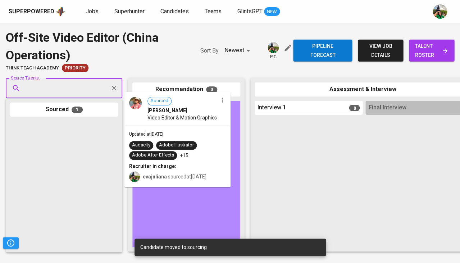
drag, startPoint x: 75, startPoint y: 155, endPoint x: 192, endPoint y: 125, distance: 120.0
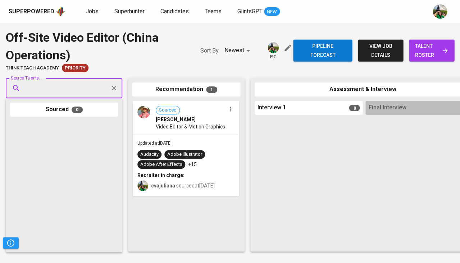
paste input "oweneffendi88@gmail.com"
type input "oweneffendi88@gmail.com"
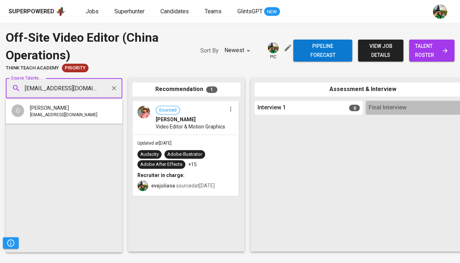
click at [74, 108] on div "[PERSON_NAME]" at bounding box center [64, 107] width 68 height 7
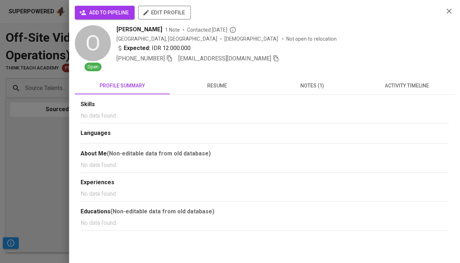
click at [97, 15] on span "add to pipeline" at bounding box center [104, 12] width 48 height 9
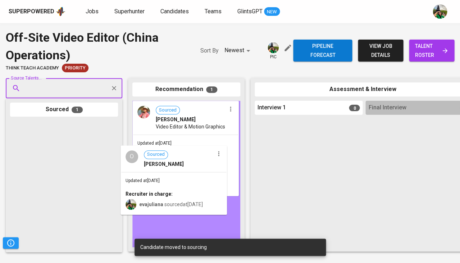
drag, startPoint x: 65, startPoint y: 171, endPoint x: 177, endPoint y: 196, distance: 115.5
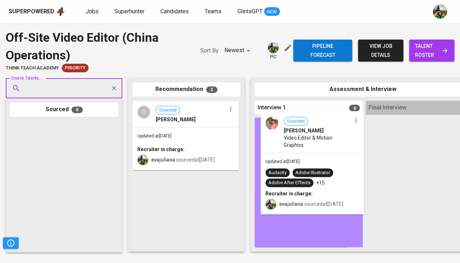
drag, startPoint x: 176, startPoint y: 207, endPoint x: 310, endPoint y: 145, distance: 147.3
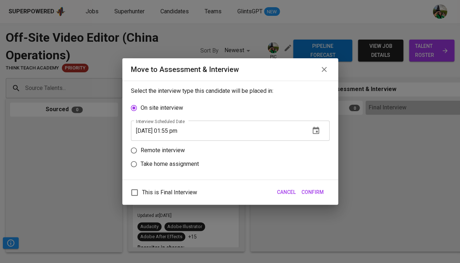
click at [316, 148] on label "Remote interview" at bounding box center [225, 150] width 197 height 14
click at [140, 148] on input "Remote interview" at bounding box center [134, 150] width 14 height 14
radio input "true"
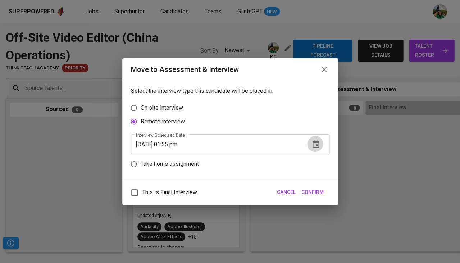
click at [318, 140] on icon "button" at bounding box center [315, 144] width 9 height 9
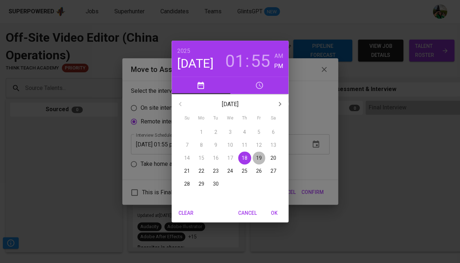
click at [252, 156] on span "19" at bounding box center [258, 157] width 13 height 7
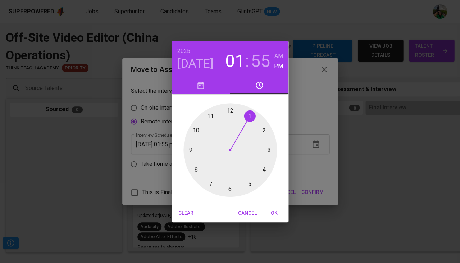
click at [189, 149] on div at bounding box center [229, 149] width 93 height 93
click at [231, 112] on div at bounding box center [229, 149] width 93 height 93
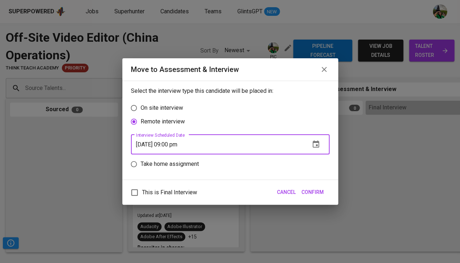
click at [186, 144] on input "09/19/2025 09:00 pm" at bounding box center [217, 144] width 173 height 20
type input "09/19/2025 09:00 am"
click at [309, 190] on span "Confirm" at bounding box center [312, 192] width 22 height 9
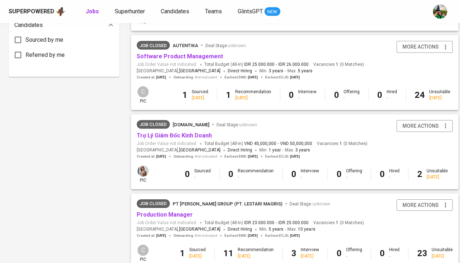
scroll to position [379, 0]
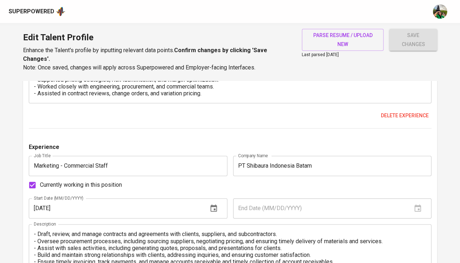
scroll to position [701, 0]
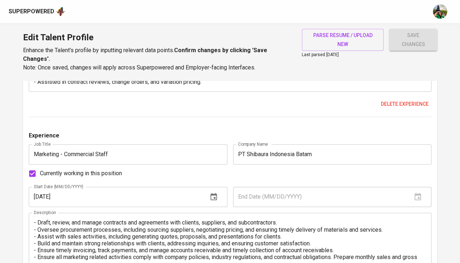
click at [67, 186] on input "[DATE]" at bounding box center [115, 196] width 173 height 20
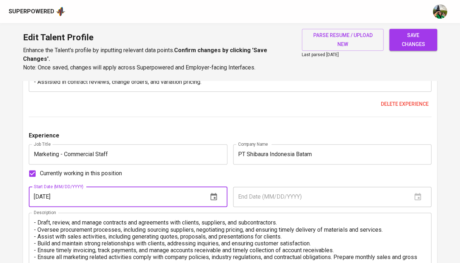
click at [47, 187] on input "[DATE]" at bounding box center [115, 196] width 173 height 20
click at [39, 186] on input "[DATE]" at bounding box center [115, 196] width 173 height 20
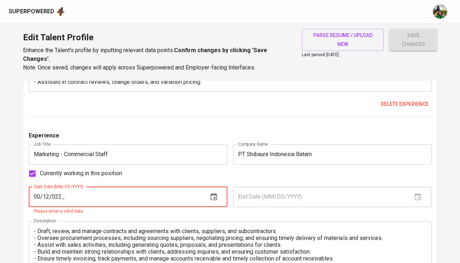
type input "[DATE]"
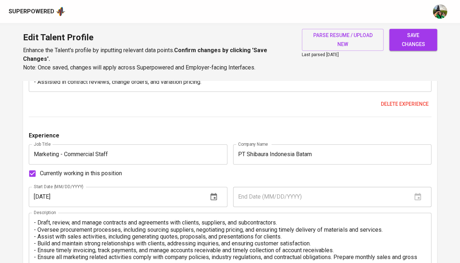
click at [91, 169] on span "Currently working in this position" at bounding box center [81, 173] width 82 height 9
click at [40, 166] on input "Currently working in this position" at bounding box center [32, 173] width 15 height 15
checkbox input "false"
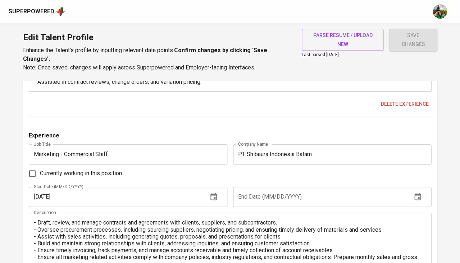
click at [253, 186] on input "text" at bounding box center [319, 196] width 173 height 20
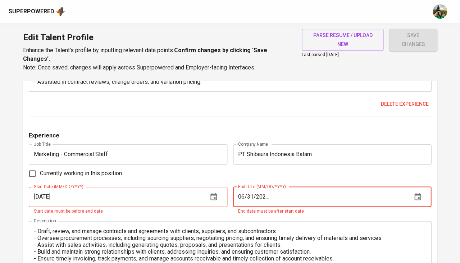
type input "[DATE]"
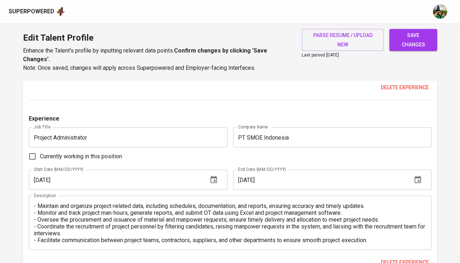
scroll to position [928, 0]
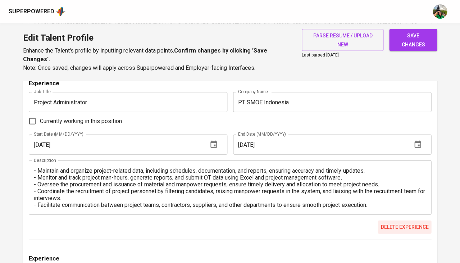
click at [402, 222] on span "Delete experience" at bounding box center [404, 226] width 48 height 9
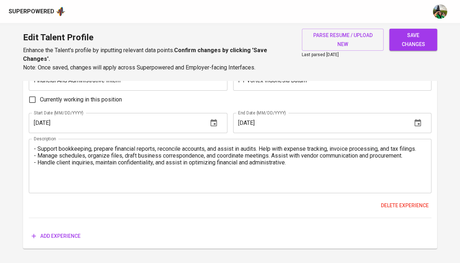
scroll to position [1124, 0]
click at [410, 37] on span "save changes" at bounding box center [413, 40] width 36 height 18
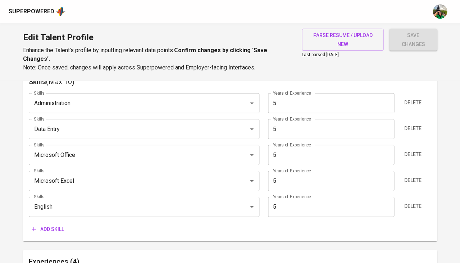
scroll to position [375, 0]
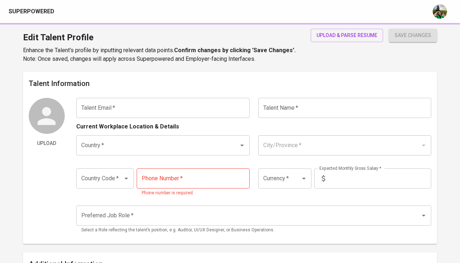
type input "[EMAIL_ADDRESS][DOMAIN_NAME]"
type input "[PERSON_NAME]"
type input "[GEOGRAPHIC_DATA]"
type input "[GEOGRAPHIC_DATA], [GEOGRAPHIC_DATA]"
type input "+62"
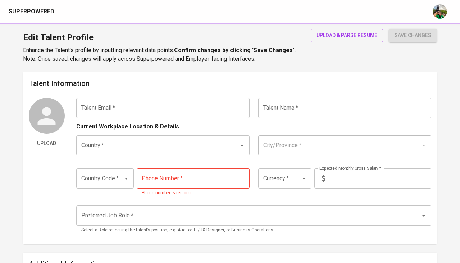
type input "[PHONE_NUMBER]"
type input "IDR"
type input "Administrative Staff"
radio input "true"
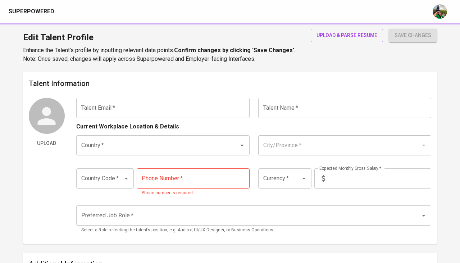
type input "5"
type input "2 Weeks"
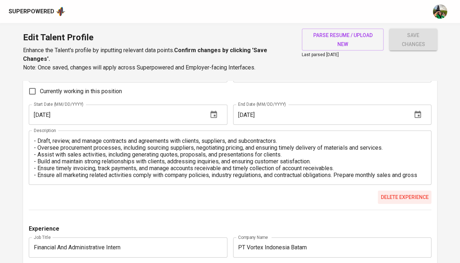
click at [386, 193] on span "Delete experience" at bounding box center [404, 197] width 48 height 9
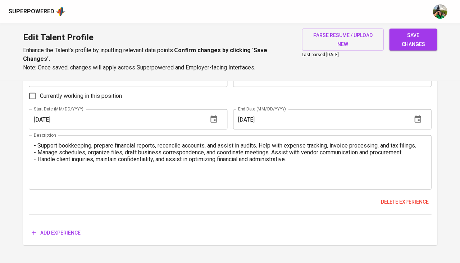
scroll to position [953, 0]
click at [405, 40] on span "save changes" at bounding box center [413, 40] width 36 height 18
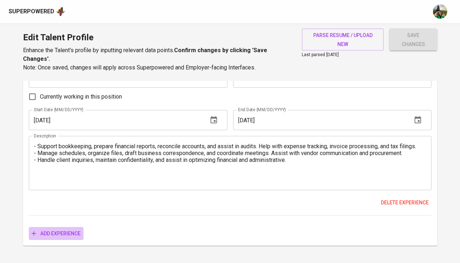
click at [61, 229] on span "Add experience" at bounding box center [56, 233] width 49 height 9
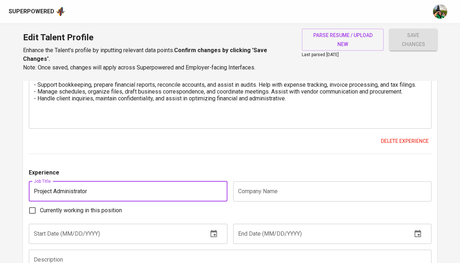
scroll to position [1018, 0]
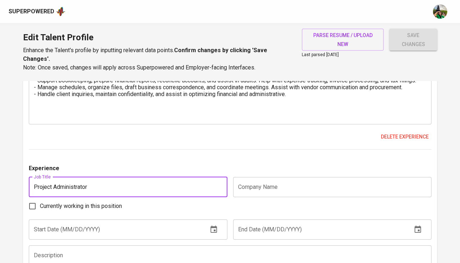
type input "Project Administrator"
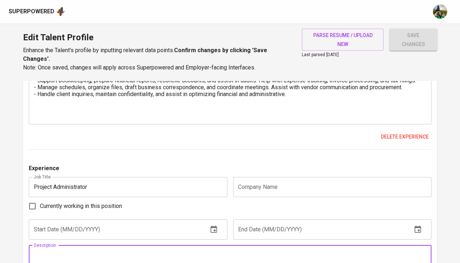
paste textarea " Maintain and organize project-related data, including schedules, documentatio…"
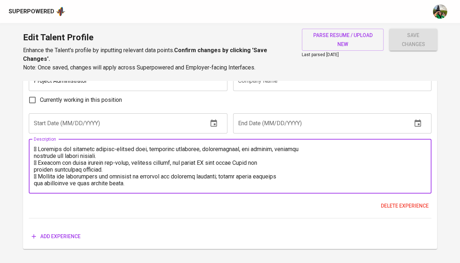
scroll to position [0, 0]
type textarea " Maintain and organize project-related data, including schedules, documentatio…"
click at [65, 113] on input "text" at bounding box center [115, 123] width 173 height 20
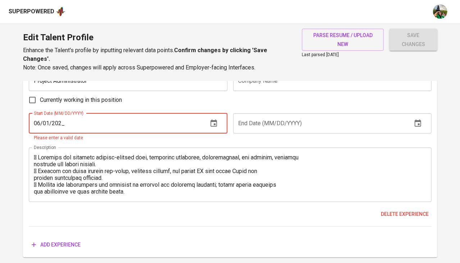
type input "06/01/2024"
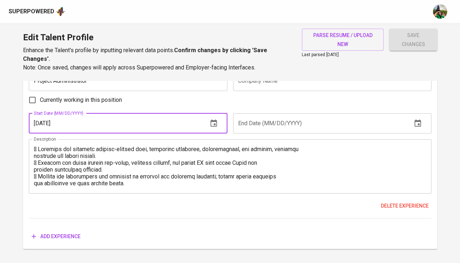
click at [263, 113] on input "text" at bounding box center [319, 123] width 173 height 20
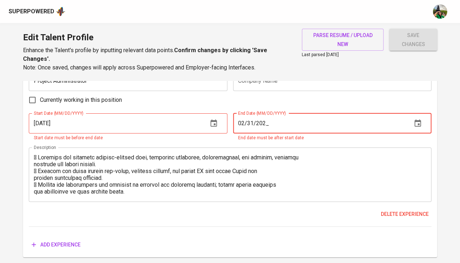
type input "03/03/2025"
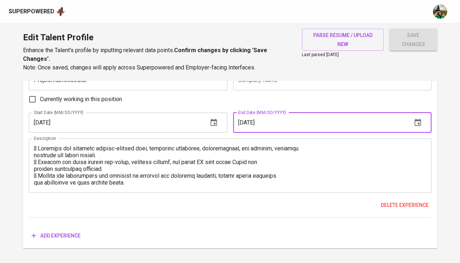
scroll to position [1124, 0]
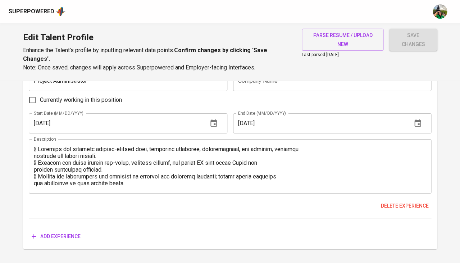
click at [424, 47] on span "save changes" at bounding box center [413, 40] width 36 height 18
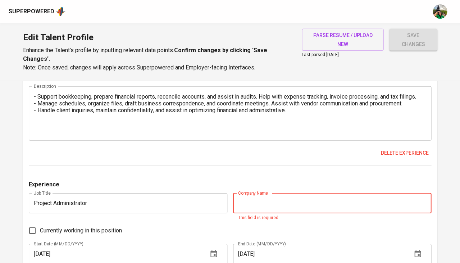
scroll to position [997, 0]
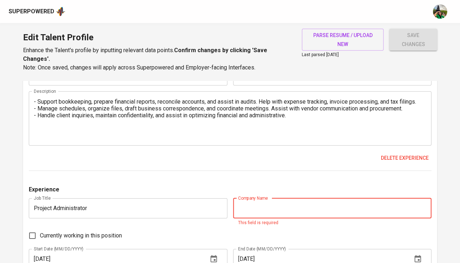
paste input "PT SMOE Indonesia |"
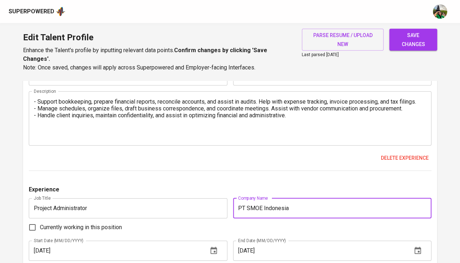
type input "PT SMOE Indonesia"
click at [414, 47] on span "save changes" at bounding box center [413, 40] width 36 height 18
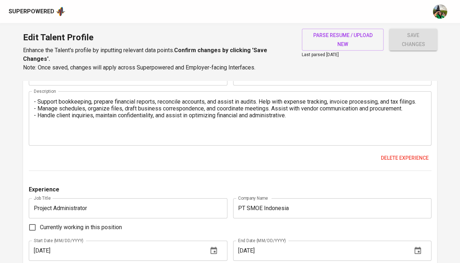
type input "Project Administrator"
type input "PT SMOE Indonesia"
type input "06/01/2024"
type input "03/03/2025"
type textarea " Maintain and organize project-related data, including schedules, documentatio…"
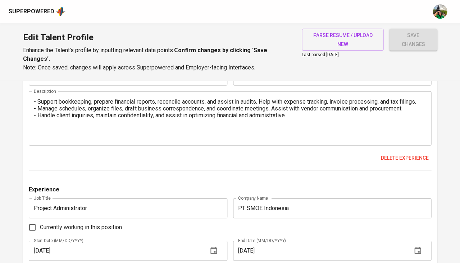
type input "Marketing - Commercial Staff"
type input "PT Shibaura Indonesia Batam"
type input "07/01/2022"
type input "07/01/2024"
type textarea "- Draft, review, and manage contracts and agreements with clients, suppliers, a…"
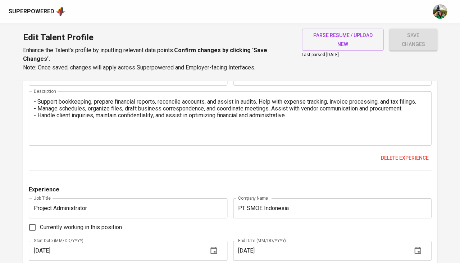
type input "Financial And Administrative Intern"
type input "PT Vortex Indonesia Batam"
type input "12/01/2020"
type input "03/01/2021"
type textarea "- Support bookkeeping, prepare financial reports, reconcile accounts, and assis…"
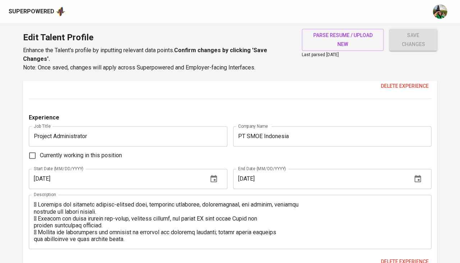
scroll to position [715, 0]
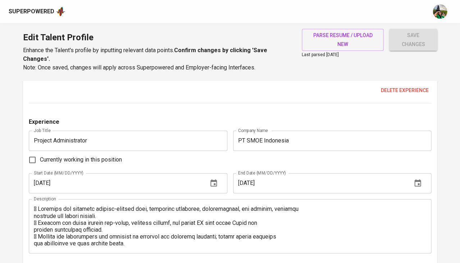
click at [245, 173] on input "03/03/2025" at bounding box center [319, 183] width 173 height 20
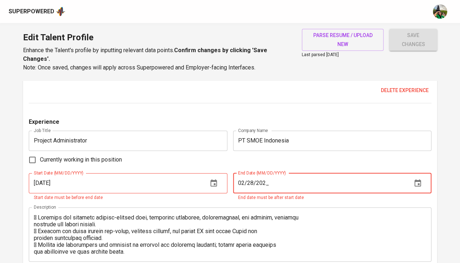
click at [271, 173] on input "02/28/202_" at bounding box center [319, 183] width 173 height 20
type input "02/28/2025"
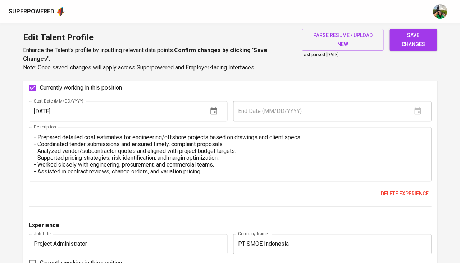
scroll to position [610, 0]
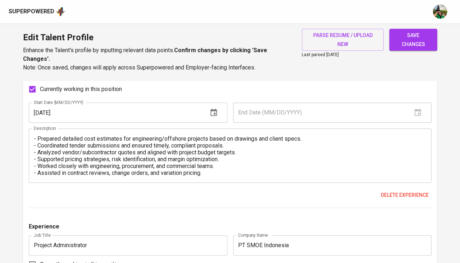
click at [408, 40] on span "save changes" at bounding box center [413, 40] width 36 height 18
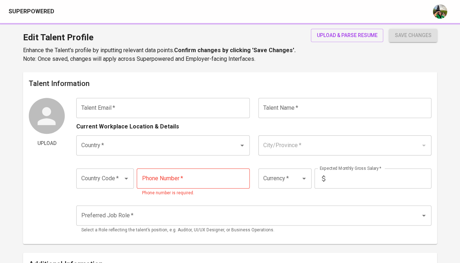
type input "[EMAIL_ADDRESS][DOMAIN_NAME]"
type input "[PERSON_NAME]"
type input "[GEOGRAPHIC_DATA]"
type input "[GEOGRAPHIC_DATA], [GEOGRAPHIC_DATA]"
type input "+62"
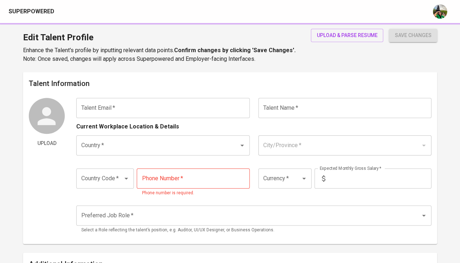
type input "[PHONE_NUMBER]"
type input "IDR"
type input "Administrative Staff"
radio input "true"
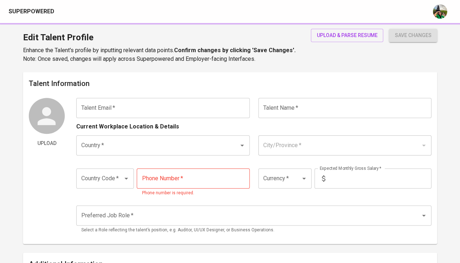
type input "5"
type input "2 Weeks"
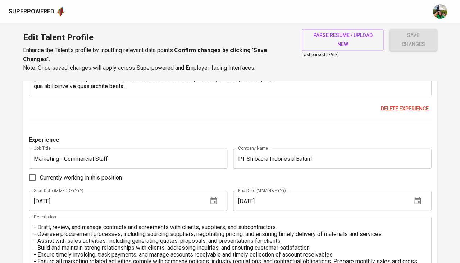
scroll to position [873, 0]
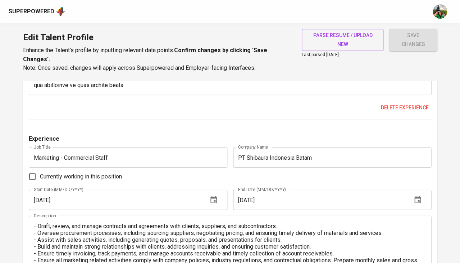
click at [244, 189] on input "[DATE]" at bounding box center [319, 199] width 173 height 20
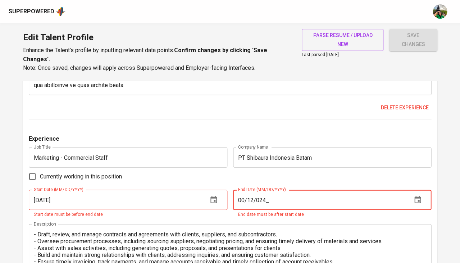
type input "[DATE]"
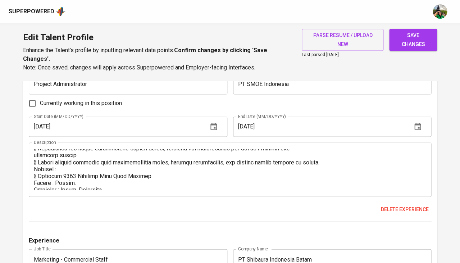
scroll to position [768, 0]
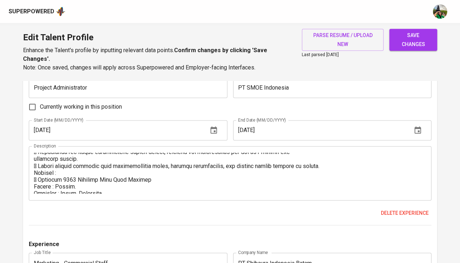
click at [48, 120] on input "[DATE]" at bounding box center [115, 130] width 173 height 20
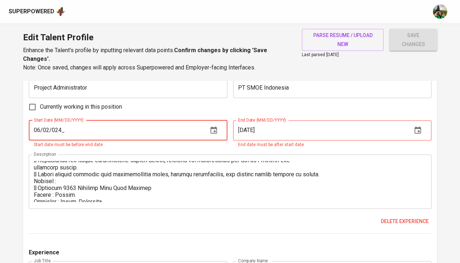
type input "[DATE]"
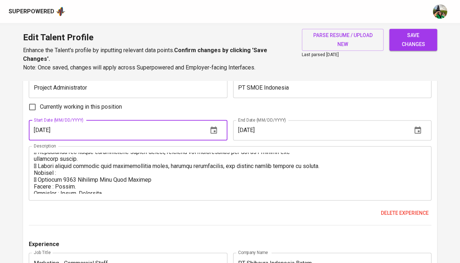
click at [403, 31] on span "save changes" at bounding box center [413, 40] width 36 height 18
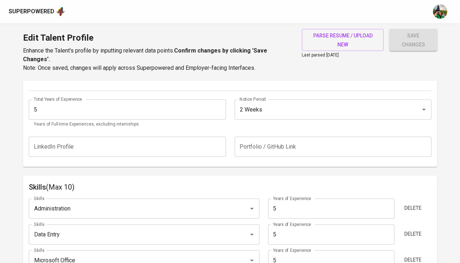
scroll to position [262, 0]
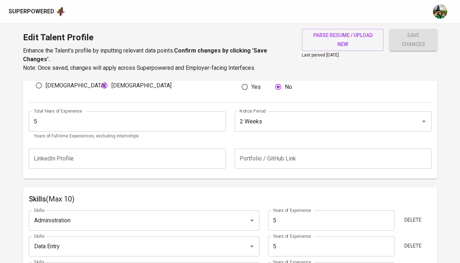
click at [60, 115] on input "5" at bounding box center [127, 121] width 197 height 20
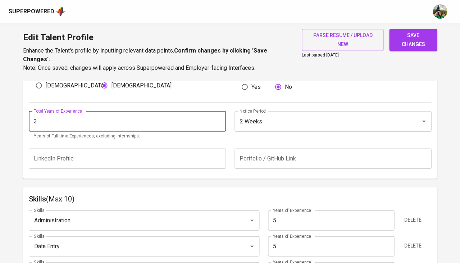
type input "3"
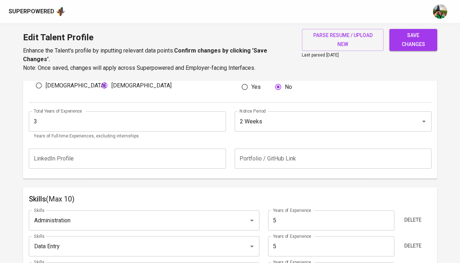
click at [413, 34] on span "save changes" at bounding box center [413, 40] width 36 height 18
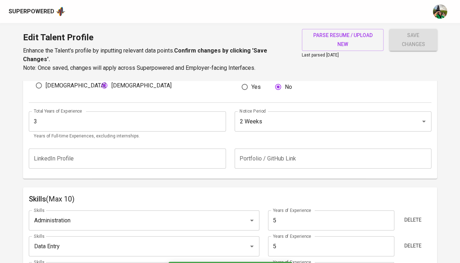
click at [425, 26] on div "Edit Talent Profile Enhance the Talent's profile by inputting relevant data poi…" at bounding box center [230, 51] width 460 height 57
click at [414, 36] on span "save changes" at bounding box center [413, 40] width 36 height 18
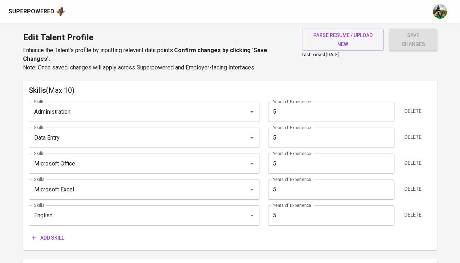
scroll to position [370, 0]
click at [308, 112] on input "5" at bounding box center [331, 112] width 126 height 20
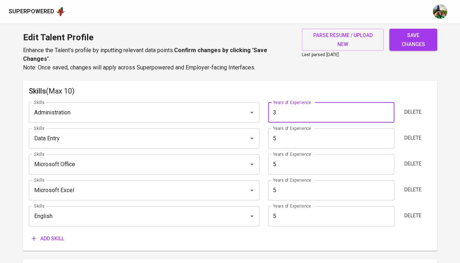
type input "3"
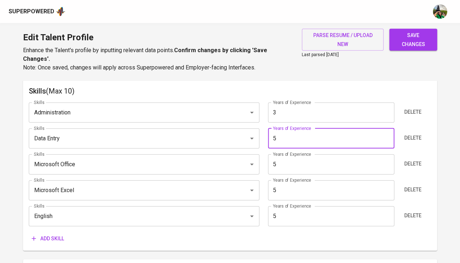
click at [303, 130] on input "5" at bounding box center [331, 138] width 126 height 20
type input "4"
type input "3"
click at [290, 170] on div "Skills Administration Skills Years of Experience 3 Years of Experience Delete S…" at bounding box center [230, 171] width 402 height 148
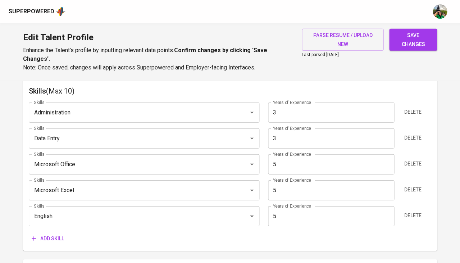
click at [294, 161] on input "5" at bounding box center [331, 164] width 126 height 20
type input "5"
type input "3"
click at [288, 186] on input "5" at bounding box center [331, 190] width 126 height 20
type input "3"
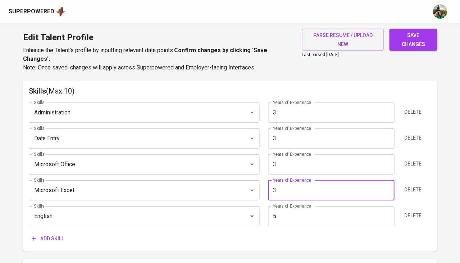
click at [291, 208] on input "5" at bounding box center [331, 216] width 126 height 20
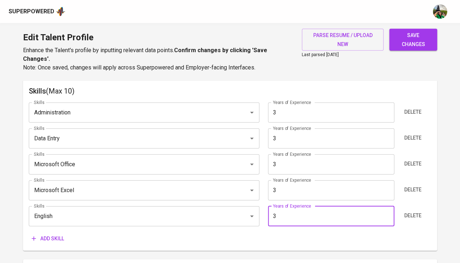
type input "3"
click at [429, 42] on span "save changes" at bounding box center [413, 40] width 36 height 18
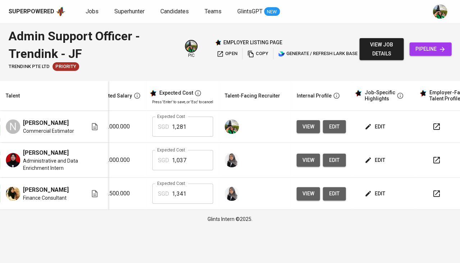
scroll to position [0, 156]
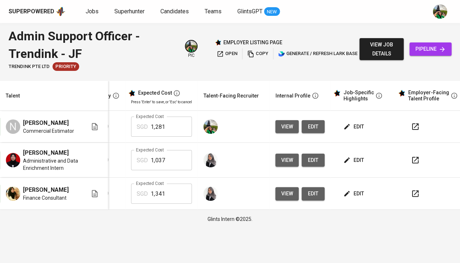
click at [355, 120] on button "edit" at bounding box center [353, 126] width 25 height 13
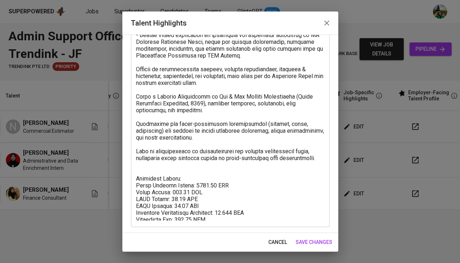
scroll to position [98, 0]
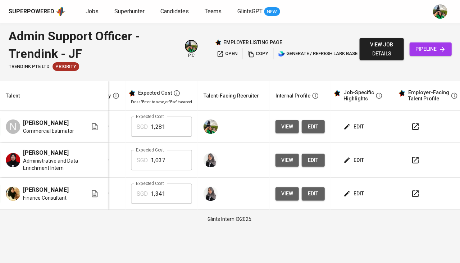
click at [286, 122] on span "view" at bounding box center [287, 126] width 12 height 9
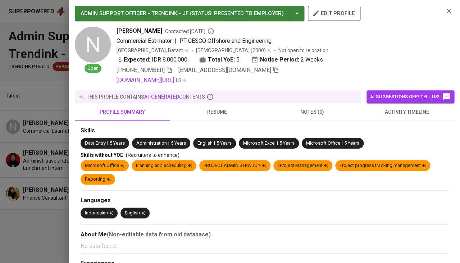
click at [448, 9] on icon "button" at bounding box center [448, 11] width 9 height 9
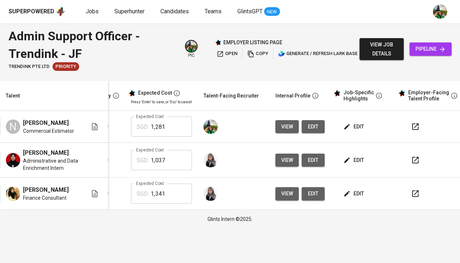
click at [227, 50] on span "open" at bounding box center [226, 54] width 21 height 8
click at [231, 55] on span "open" at bounding box center [226, 54] width 21 height 8
click at [232, 52] on span "open" at bounding box center [226, 54] width 21 height 8
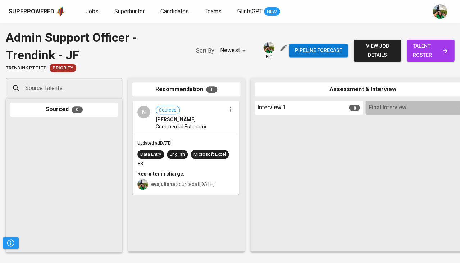
click at [177, 11] on span "Candidates" at bounding box center [174, 11] width 28 height 7
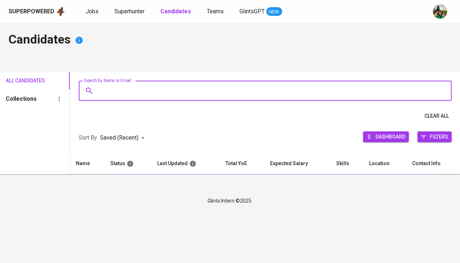
click at [121, 88] on input "Search by Name or Email" at bounding box center [266, 91] width 341 height 14
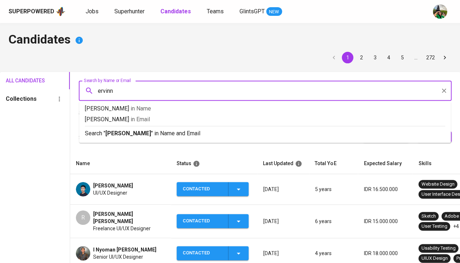
type input "ervinna"
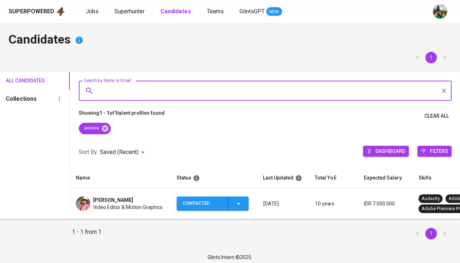
click at [107, 200] on span "[PERSON_NAME]" at bounding box center [113, 199] width 40 height 7
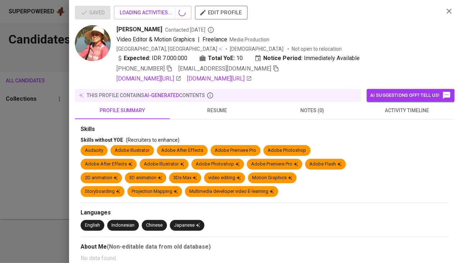
click at [272, 67] on icon "button" at bounding box center [275, 68] width 6 height 6
click at [45, 140] on div at bounding box center [230, 131] width 460 height 263
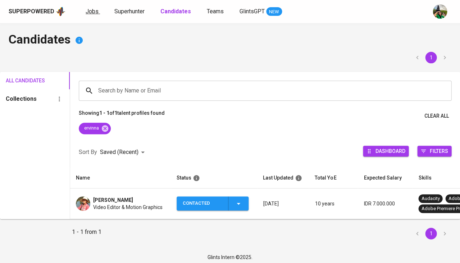
click at [89, 10] on span "Jobs" at bounding box center [92, 11] width 13 height 7
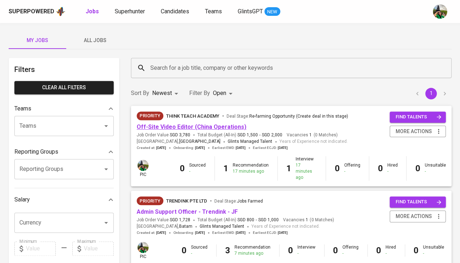
click at [172, 128] on link "Off-Site Video Editor (China Operations)" at bounding box center [192, 126] width 110 height 7
click at [172, 14] on span "Candidates" at bounding box center [175, 11] width 28 height 7
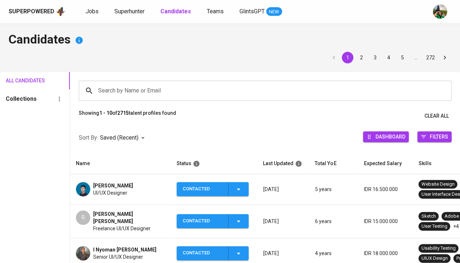
click at [148, 89] on input "Search by Name or Email" at bounding box center [266, 91] width 341 height 14
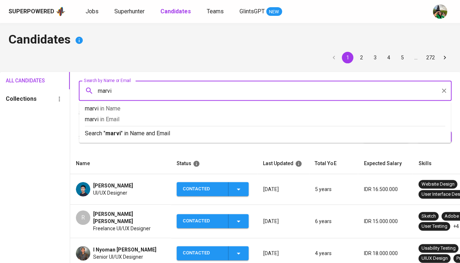
type input "[PERSON_NAME]"
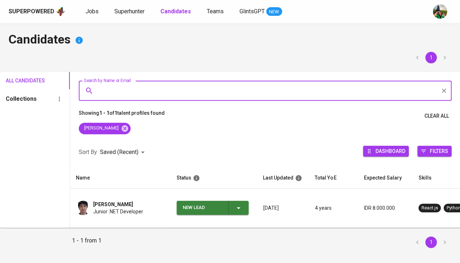
click at [95, 208] on span "Junior .NET Developer" at bounding box center [118, 211] width 50 height 7
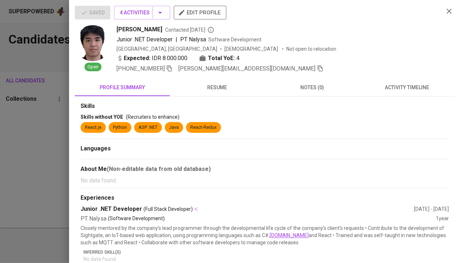
click at [405, 86] on span "activity timeline" at bounding box center [406, 87] width 86 height 9
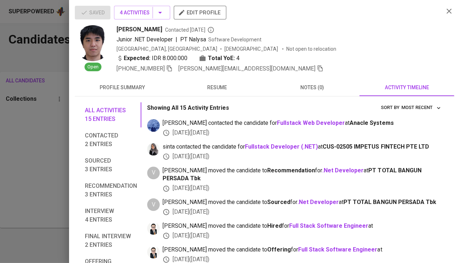
click at [55, 154] on div at bounding box center [230, 131] width 460 height 263
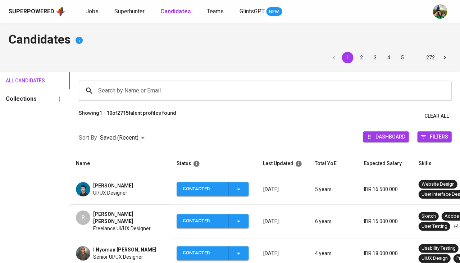
click at [128, 6] on div "Superpowered Jobs Superhunter Candidates Teams GlintsGPT NEW" at bounding box center [218, 11] width 419 height 11
click at [126, 9] on span "Superhunter" at bounding box center [129, 11] width 30 height 7
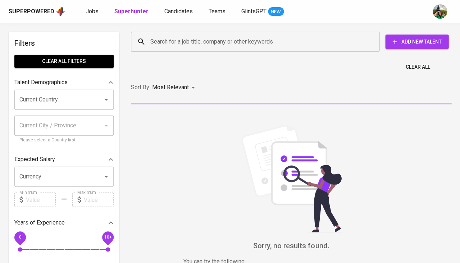
click at [167, 38] on input "Search for a job title, company or other keywords" at bounding box center [256, 42] width 217 height 14
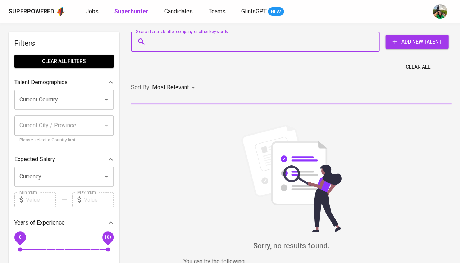
paste input "[PERSON_NAME][EMAIL_ADDRESS][DOMAIN_NAME]"
type input "[PERSON_NAME][EMAIL_ADDRESS][DOMAIN_NAME]"
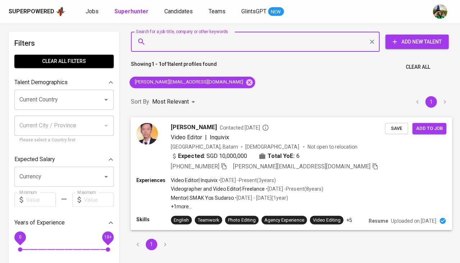
click at [395, 128] on span "Save" at bounding box center [396, 128] width 16 height 8
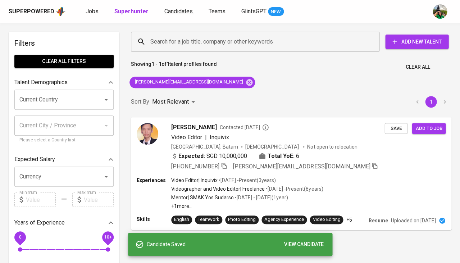
click at [172, 13] on span "Candidates" at bounding box center [178, 11] width 28 height 7
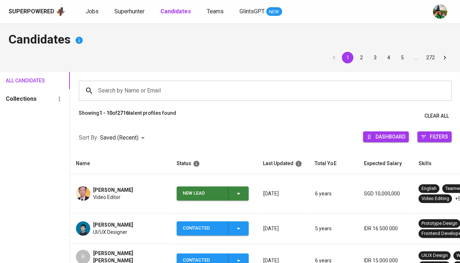
click at [243, 188] on span "New Lead" at bounding box center [212, 193] width 66 height 14
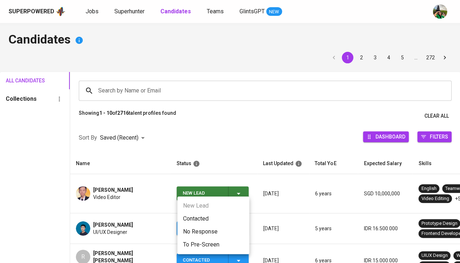
click at [206, 216] on li "Contacted" at bounding box center [213, 218] width 72 height 13
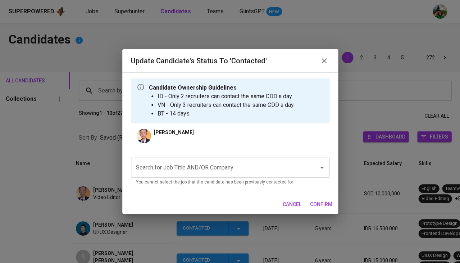
click at [180, 171] on input "Search for Job Title AND/OR Company" at bounding box center [220, 168] width 172 height 14
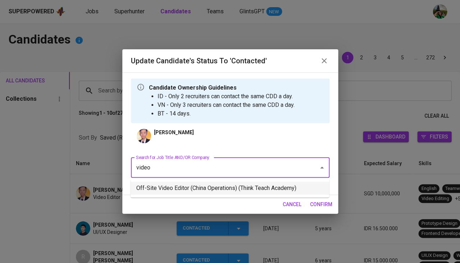
click at [226, 187] on li "Off-Site Video Editor (China Operations) (Think Teach Academy)" at bounding box center [229, 187] width 198 height 13
type input "video"
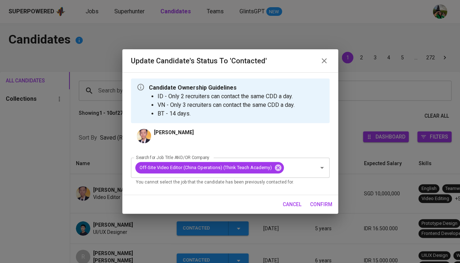
click at [320, 198] on button "confirm" at bounding box center [321, 204] width 28 height 13
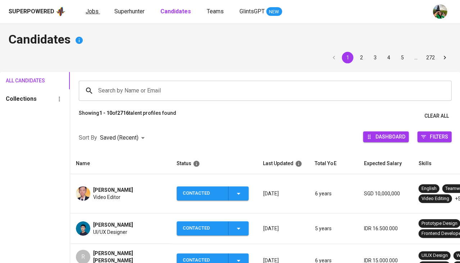
click at [96, 8] on span "Jobs" at bounding box center [92, 11] width 13 height 7
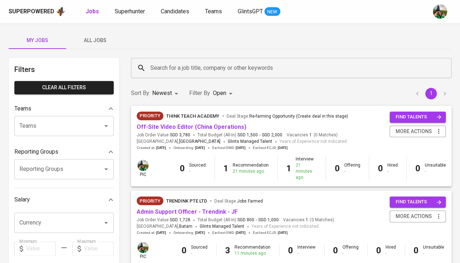
click at [158, 130] on span "Off-Site Video Editor (China Operations)" at bounding box center [192, 127] width 110 height 8
click at [163, 124] on link "Off-Site Video Editor (China Operations)" at bounding box center [192, 126] width 110 height 7
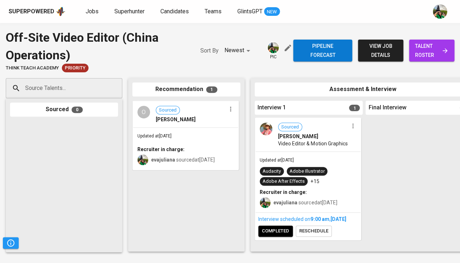
click at [82, 84] on input "Source Talents..." at bounding box center [60, 88] width 75 height 14
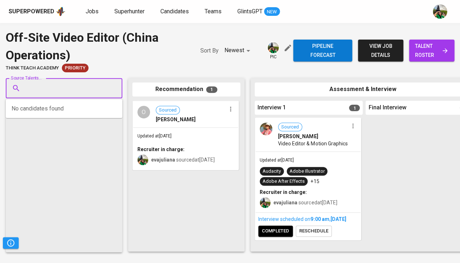
paste input "[PERSON_NAME][EMAIL_ADDRESS][DOMAIN_NAME]"
type input "[PERSON_NAME][EMAIL_ADDRESS][DOMAIN_NAME]"
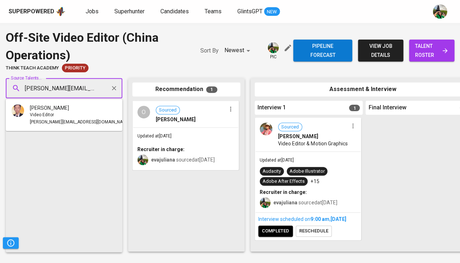
click at [72, 109] on div "[PERSON_NAME]" at bounding box center [80, 107] width 100 height 7
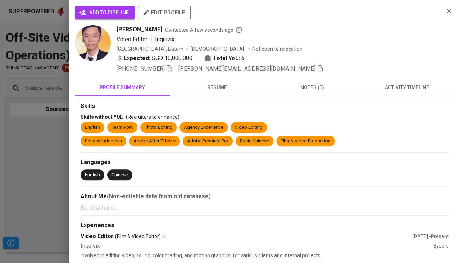
click at [108, 16] on span "add to pipeline" at bounding box center [104, 12] width 48 height 9
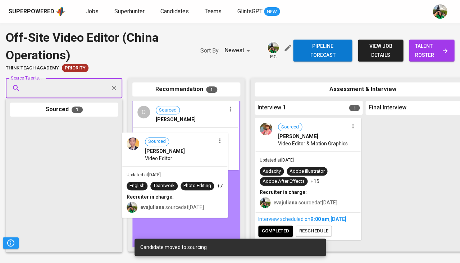
drag, startPoint x: 57, startPoint y: 162, endPoint x: 171, endPoint y: 174, distance: 114.2
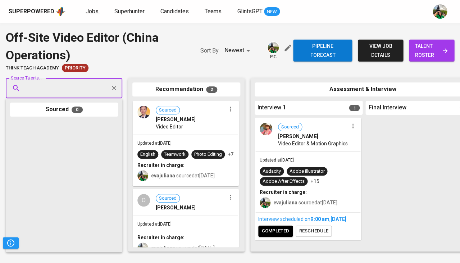
click at [88, 8] on span "Jobs" at bounding box center [92, 11] width 13 height 7
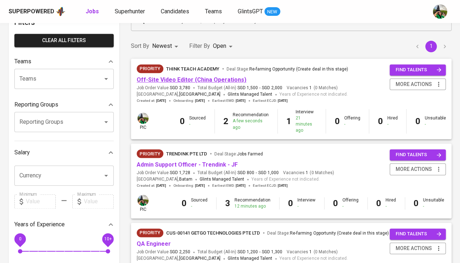
scroll to position [47, 0]
click at [160, 161] on link "Admin Support Officer - Trendink - JF" at bounding box center [187, 164] width 101 height 7
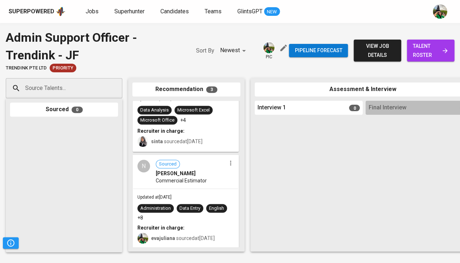
scroll to position [146, 0]
click at [89, 15] on link "Jobs" at bounding box center [93, 11] width 14 height 9
